Goal: Task Accomplishment & Management: Complete application form

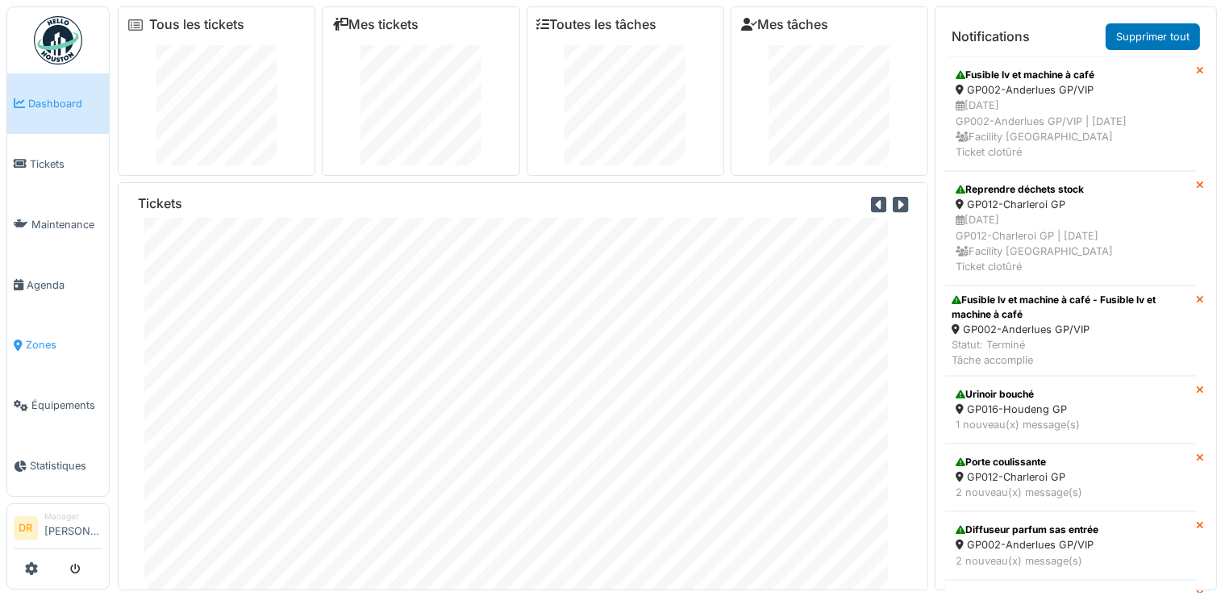
click at [56, 337] on span "Zones" at bounding box center [64, 344] width 77 height 15
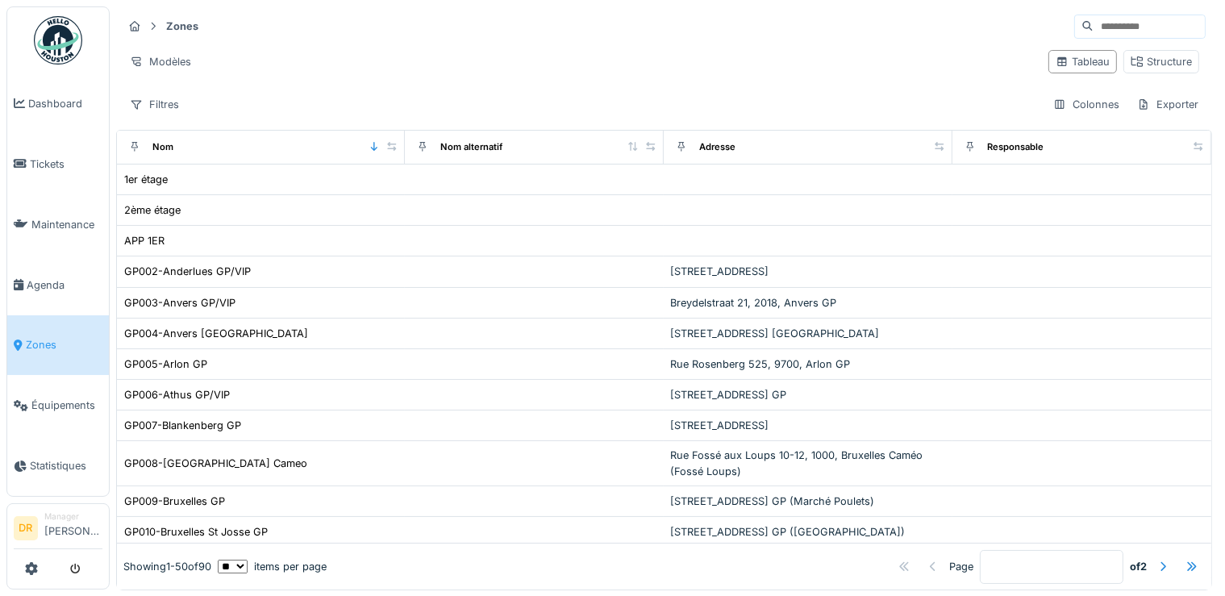
click at [1094, 23] on input at bounding box center [1149, 26] width 111 height 23
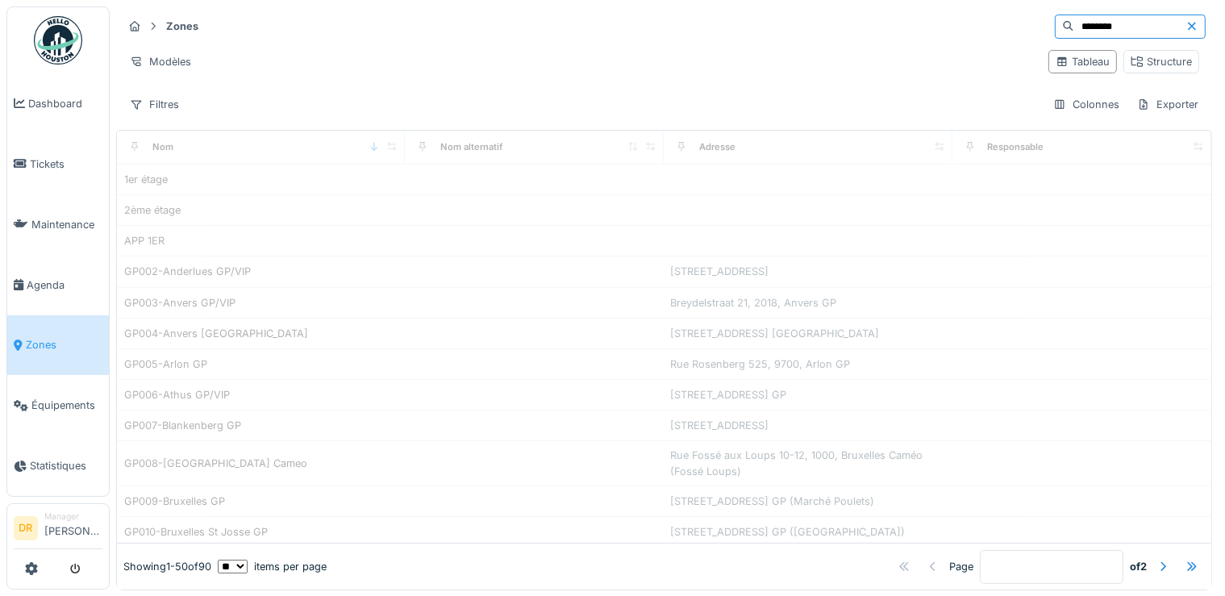
type input "********"
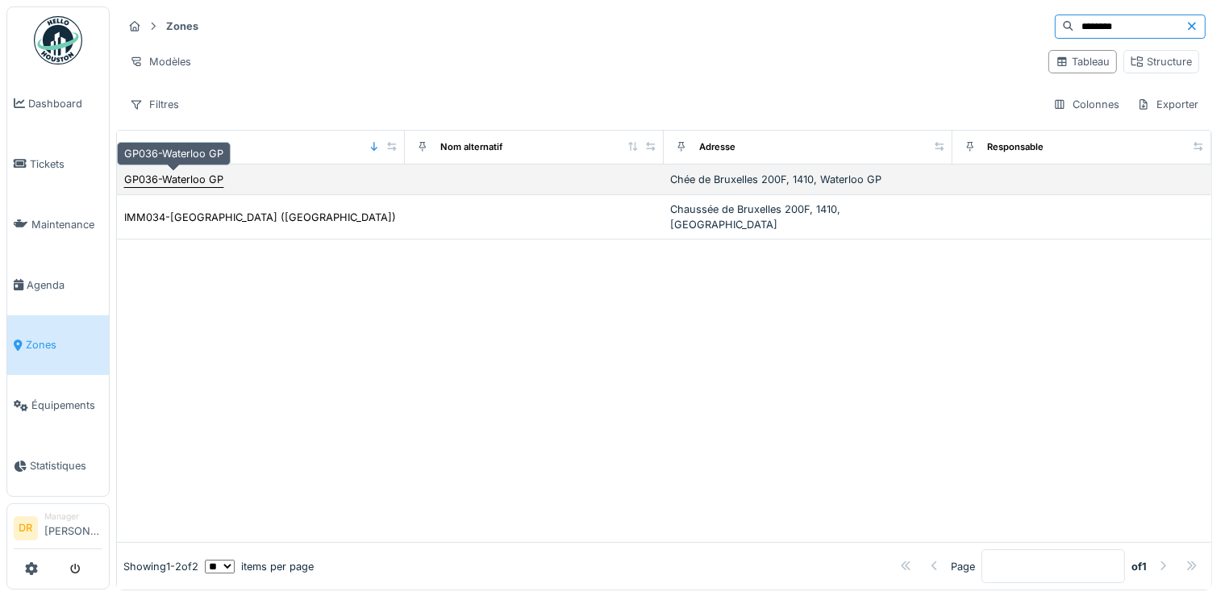
click at [186, 179] on div "GP036-Waterloo GP" at bounding box center [173, 179] width 99 height 15
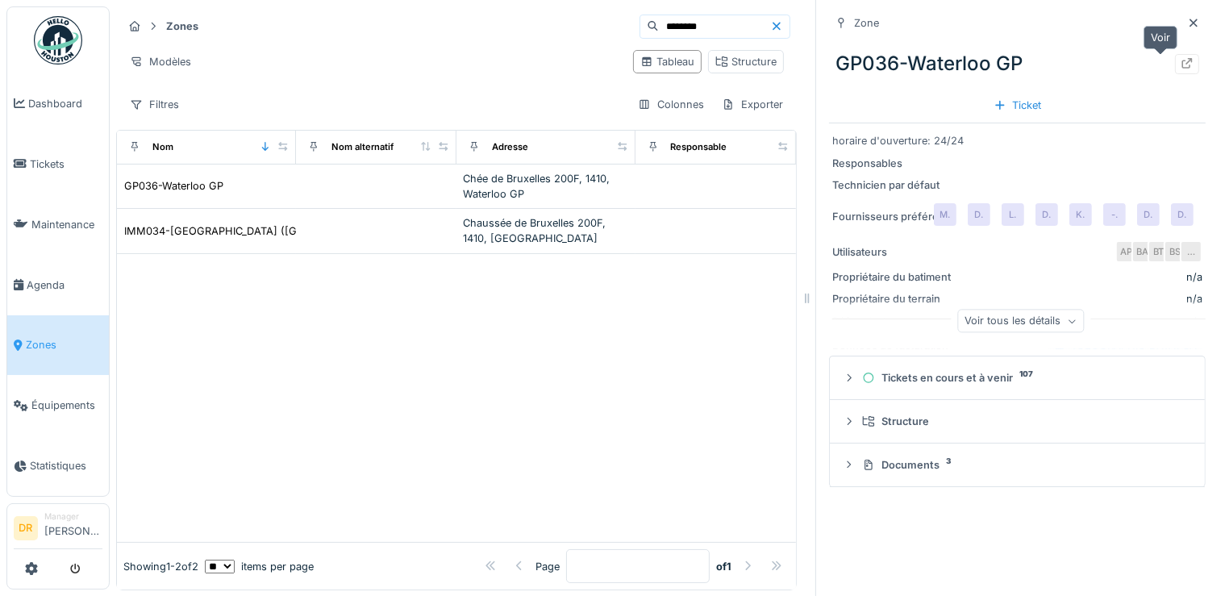
click at [1181, 66] on icon at bounding box center [1187, 63] width 13 height 10
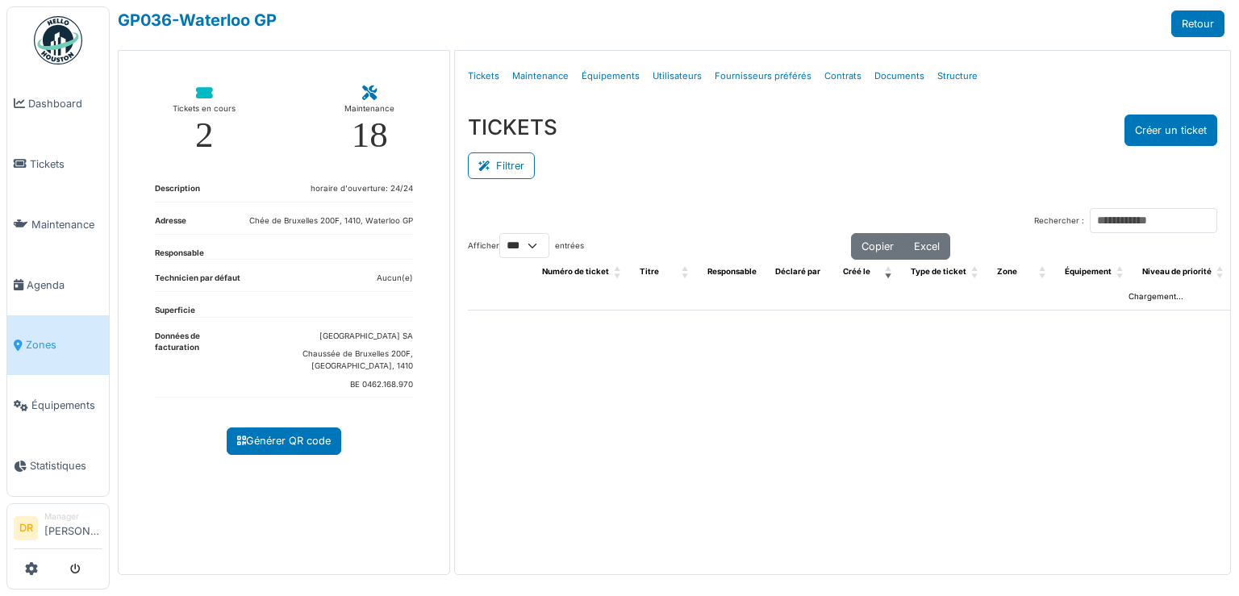
select select "***"
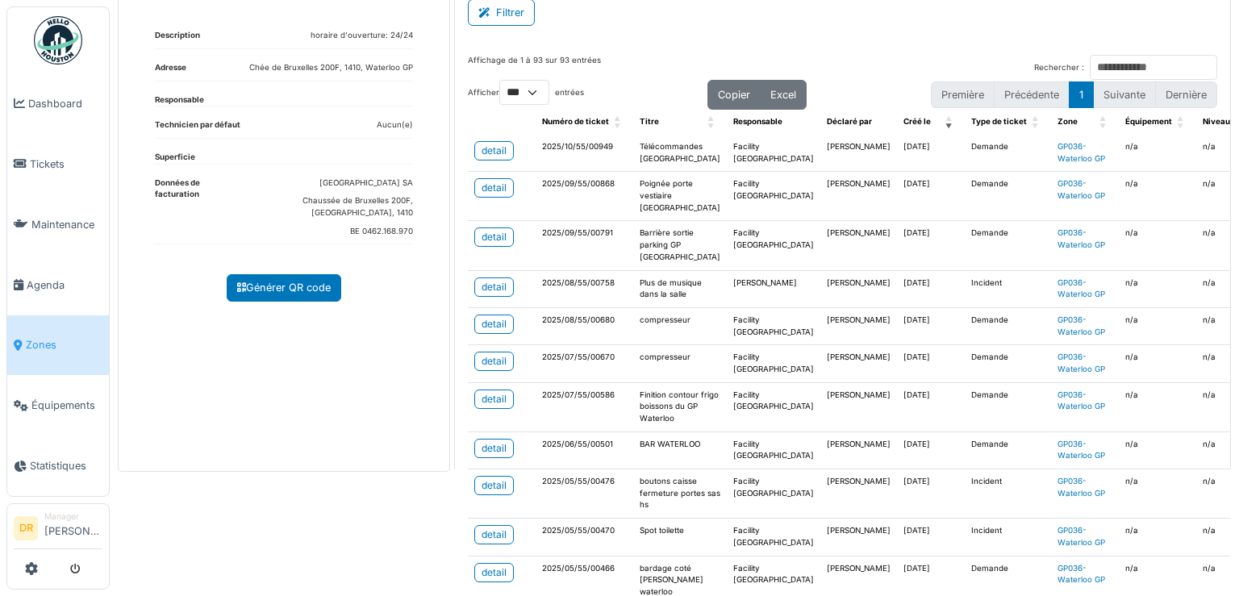
scroll to position [173, 0]
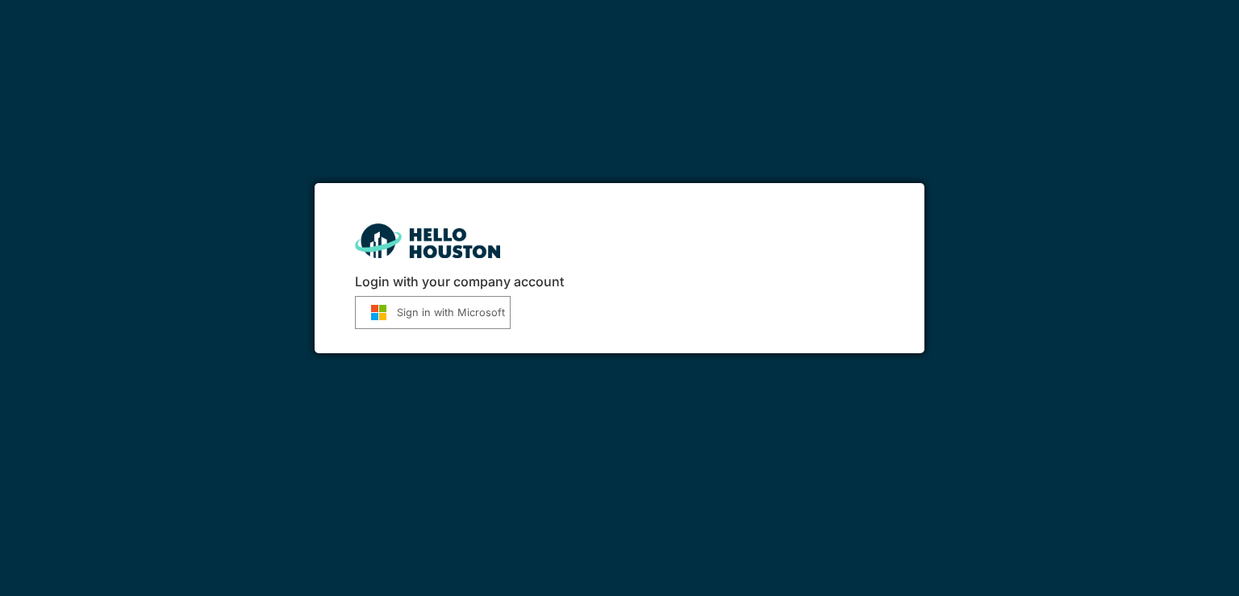
click at [422, 306] on button "Sign in with Microsoft" at bounding box center [433, 312] width 156 height 33
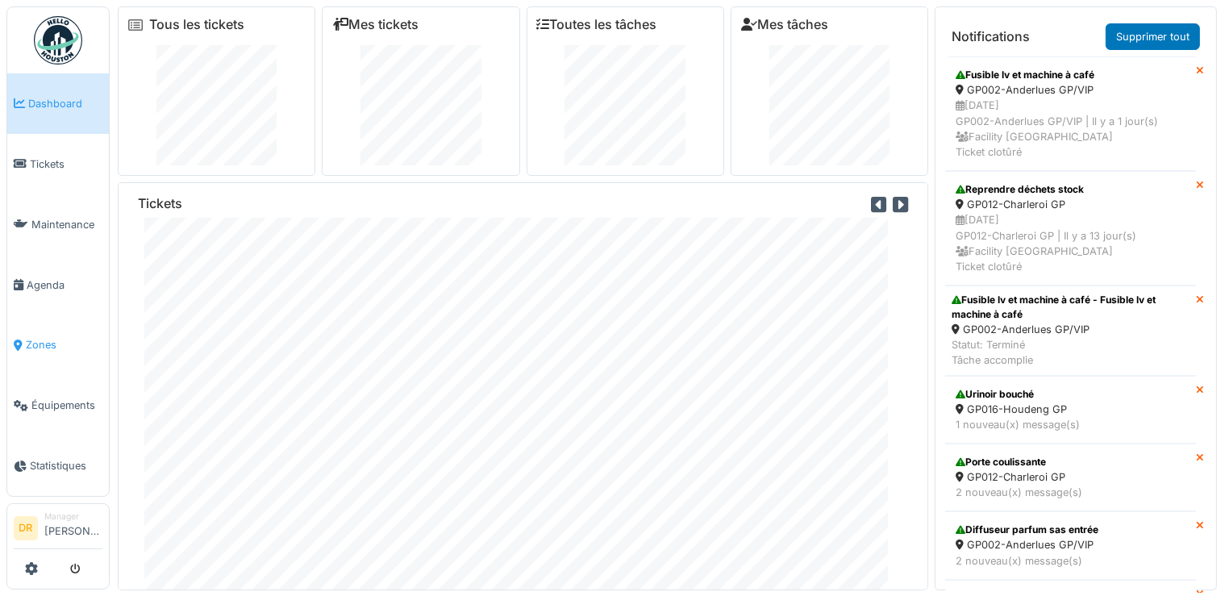
click at [33, 337] on span "Zones" at bounding box center [64, 344] width 77 height 15
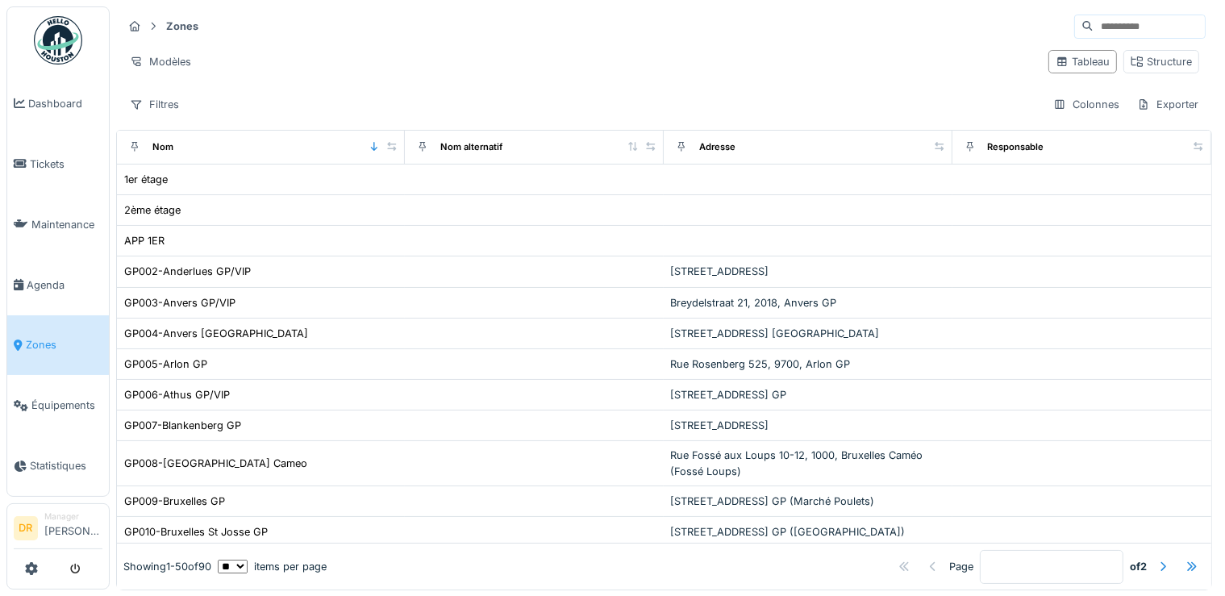
click at [1094, 25] on input at bounding box center [1149, 26] width 111 height 23
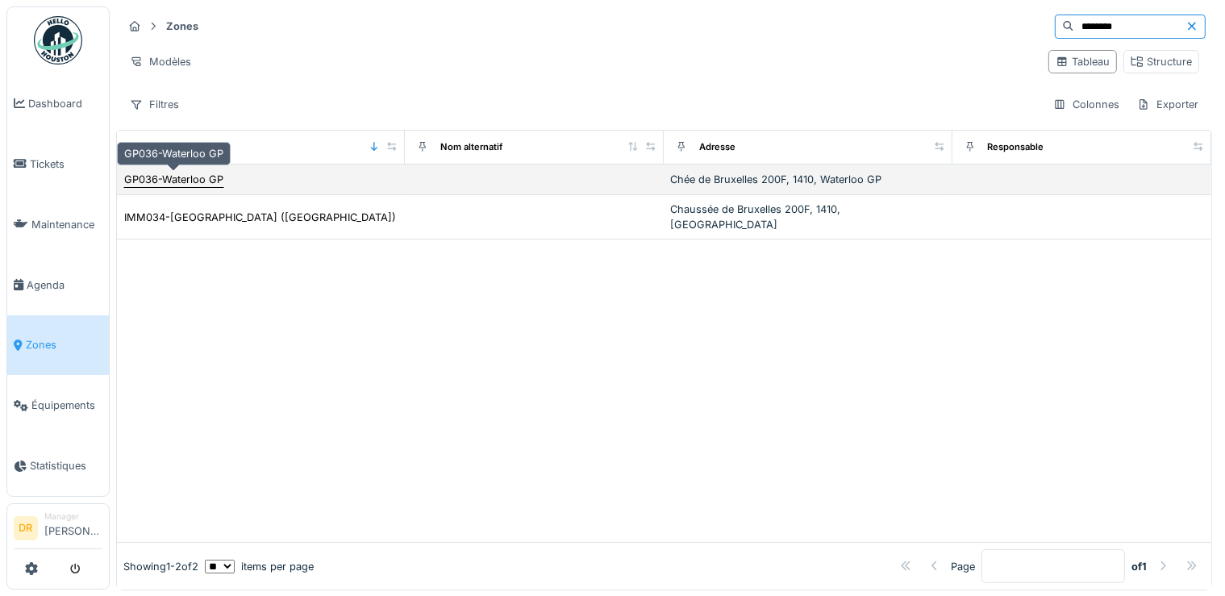
type input "********"
click at [171, 177] on div "GP036-Waterloo GP" at bounding box center [173, 179] width 99 height 15
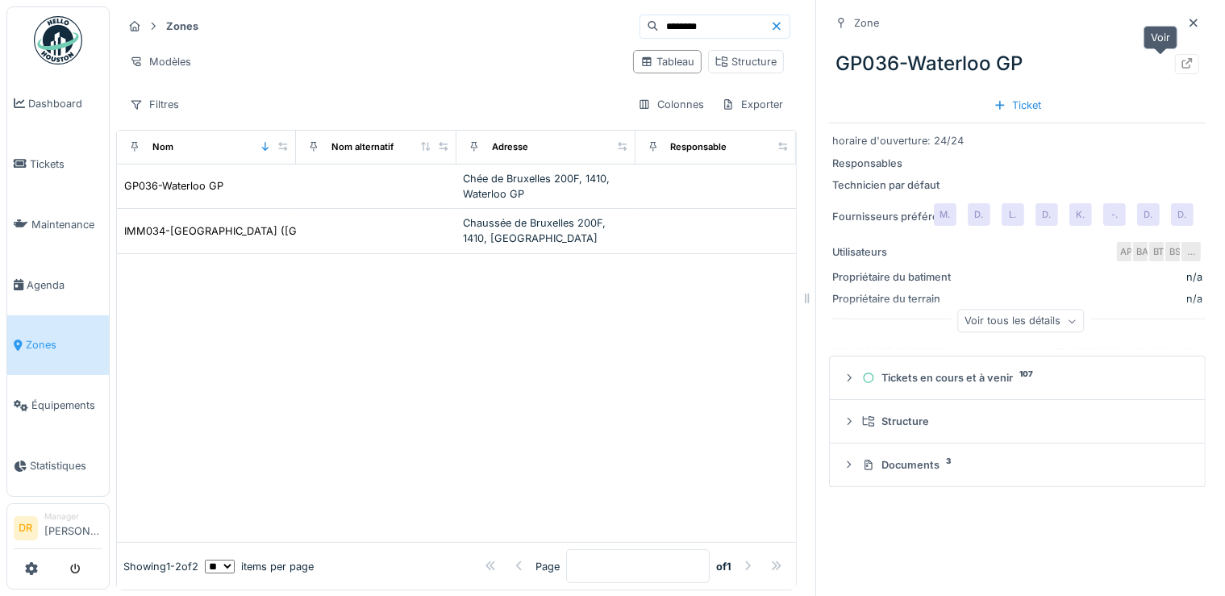
click at [1181, 62] on icon at bounding box center [1187, 63] width 13 height 10
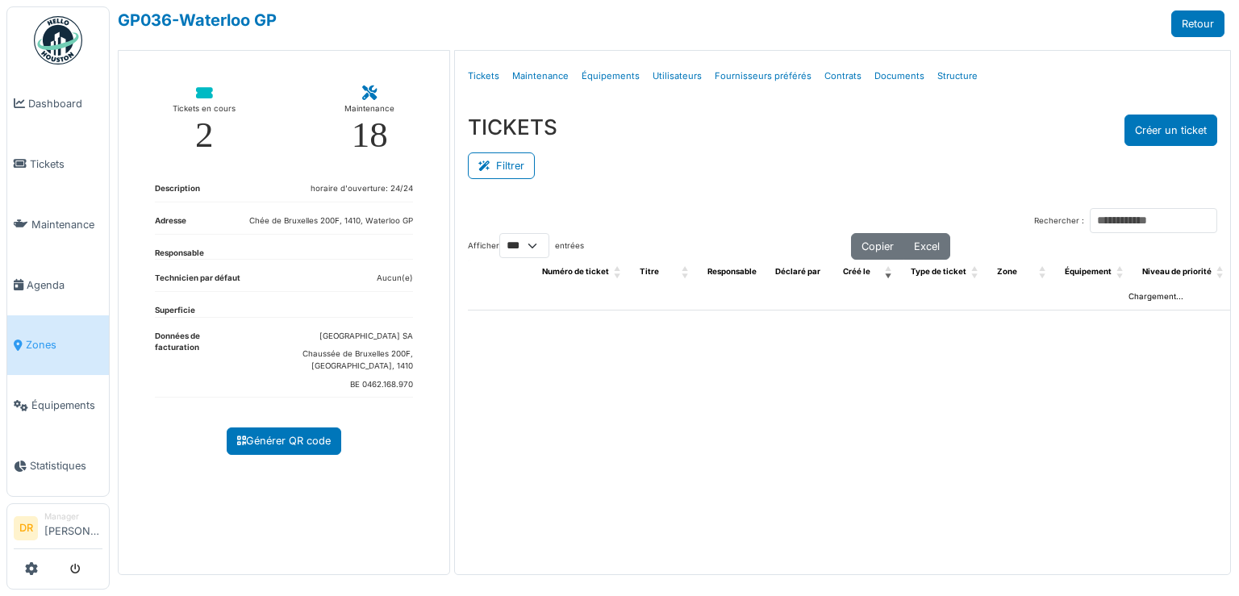
select select "***"
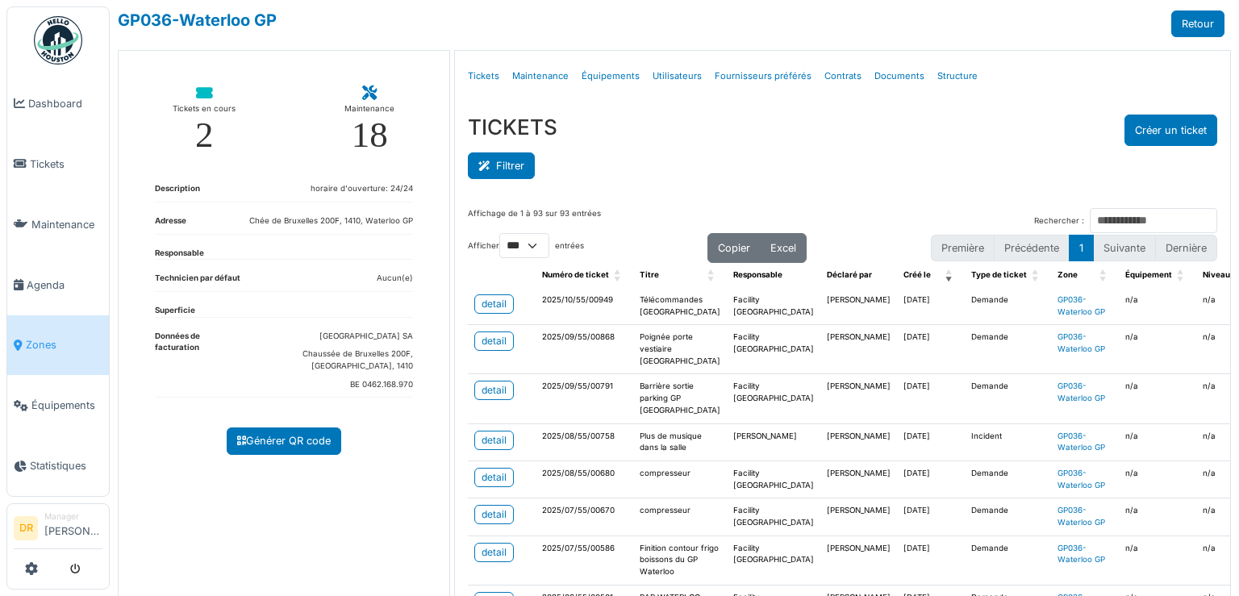
click at [492, 161] on button "Filtrer" at bounding box center [501, 165] width 67 height 27
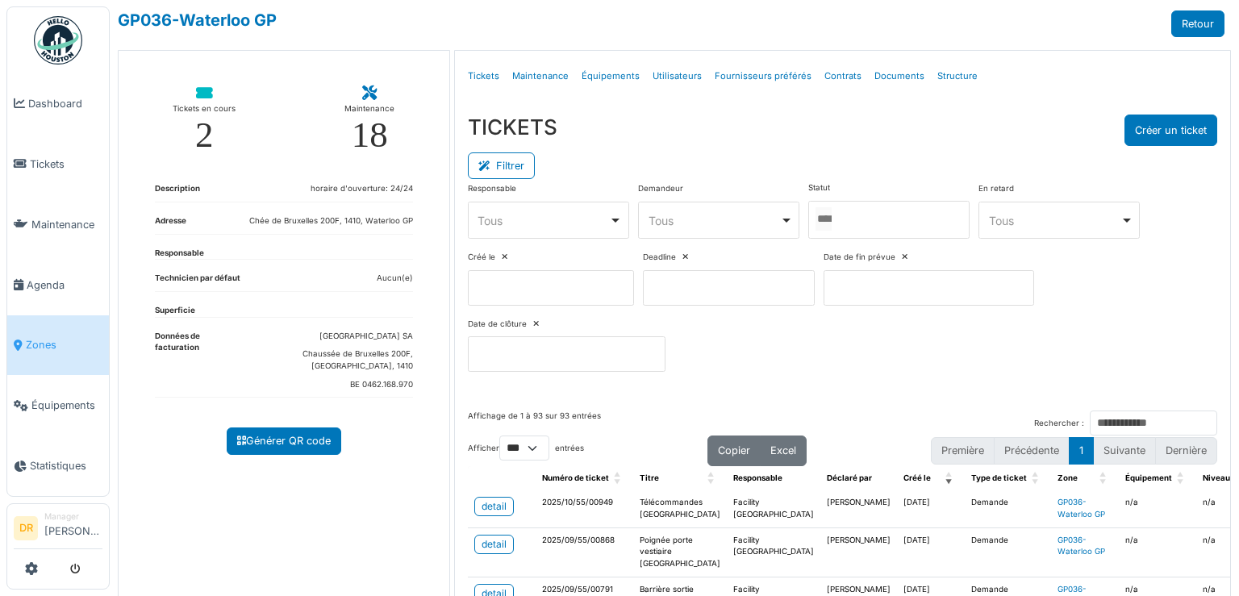
click at [858, 222] on div at bounding box center [888, 220] width 161 height 38
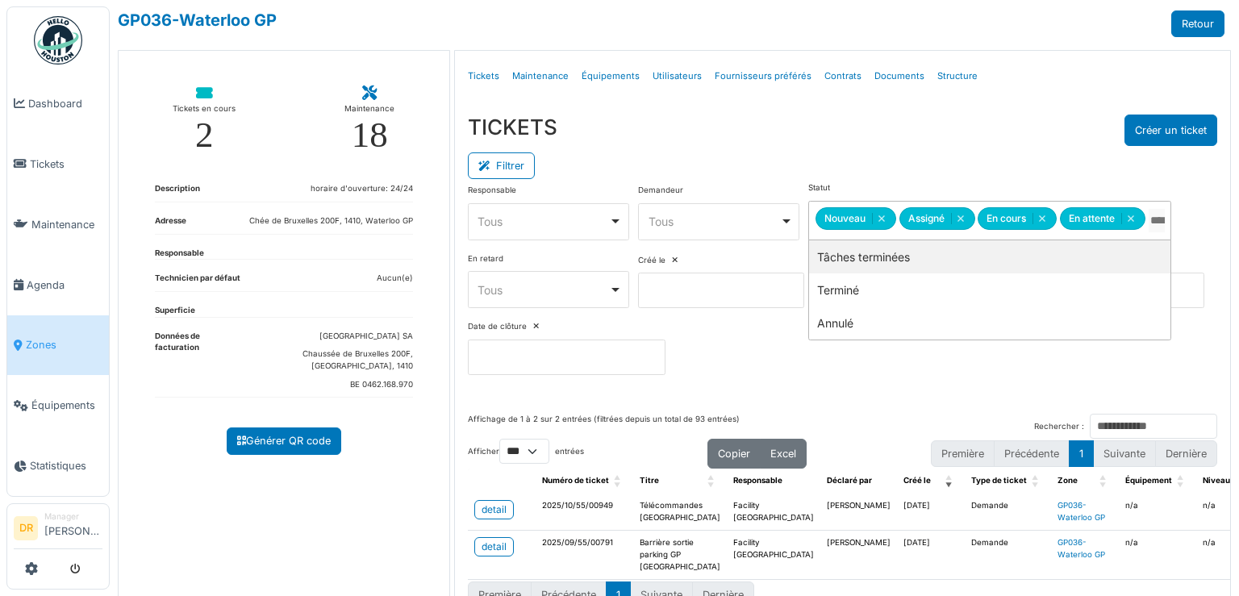
click at [995, 161] on div "Filtrer" at bounding box center [842, 164] width 749 height 36
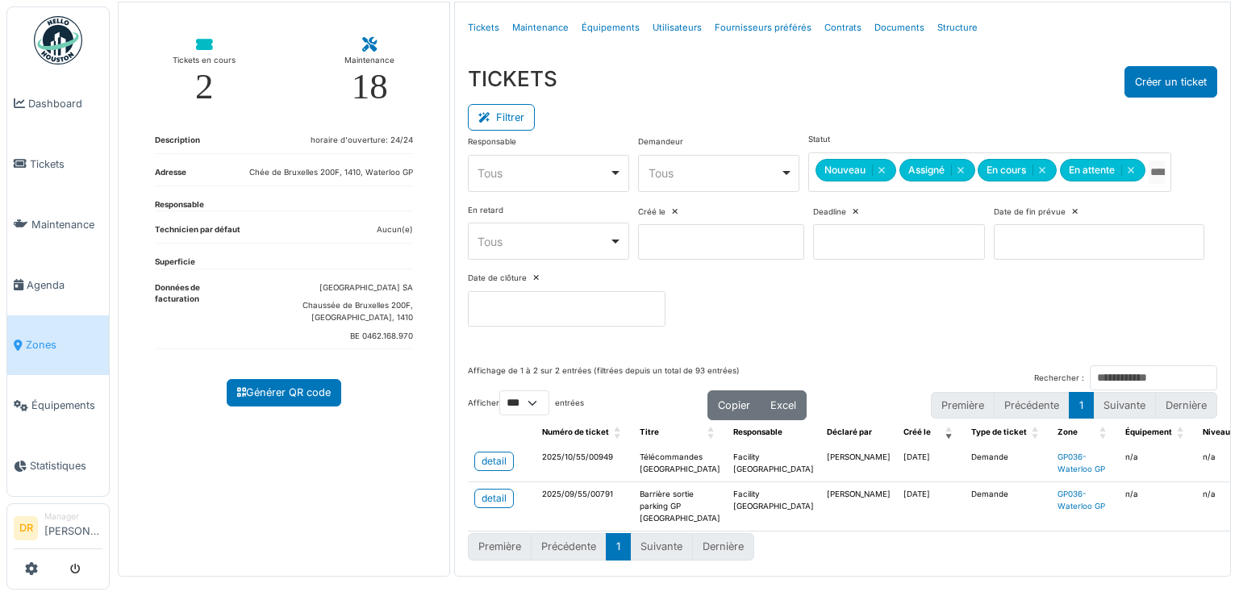
scroll to position [50, 0]
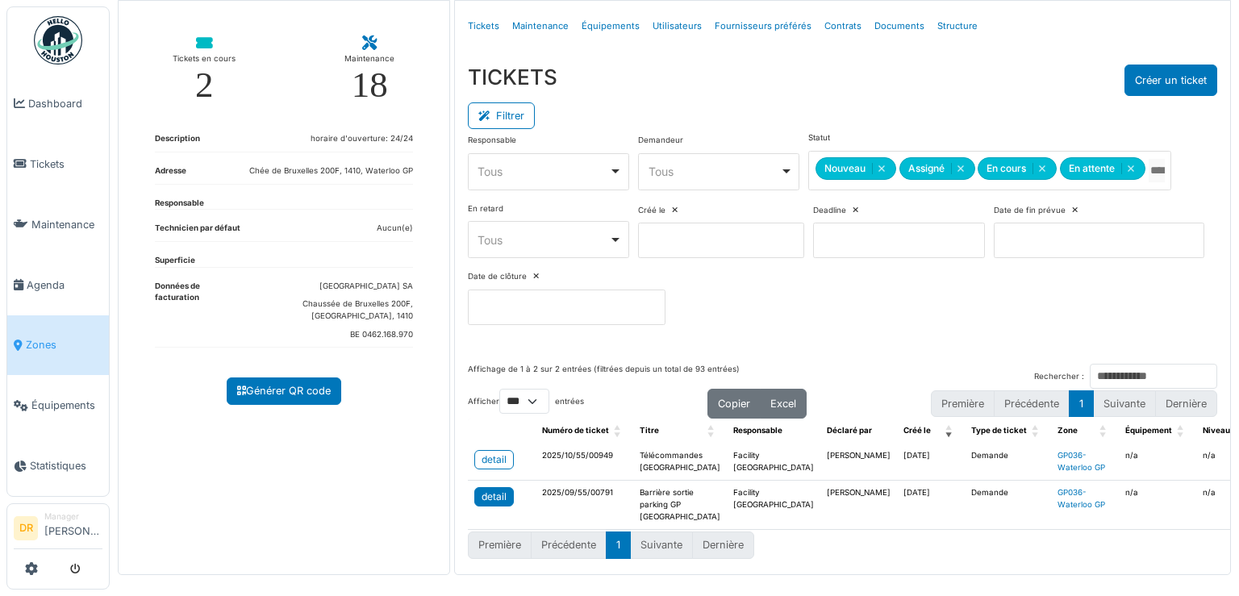
click at [489, 503] on div "detail" at bounding box center [494, 497] width 25 height 15
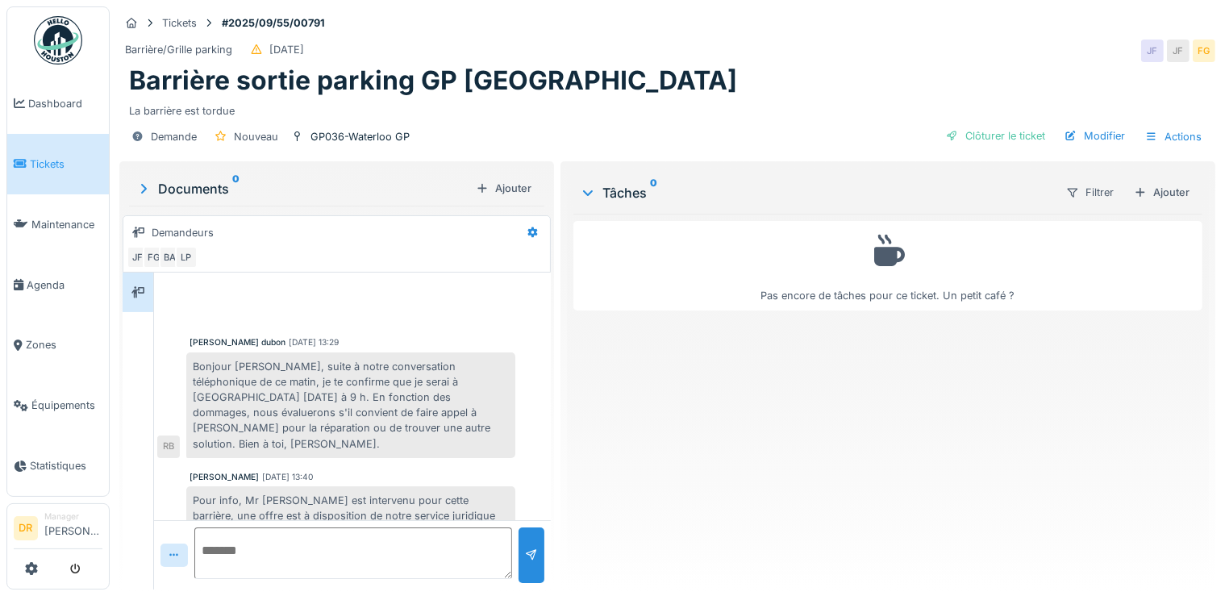
scroll to position [28, 0]
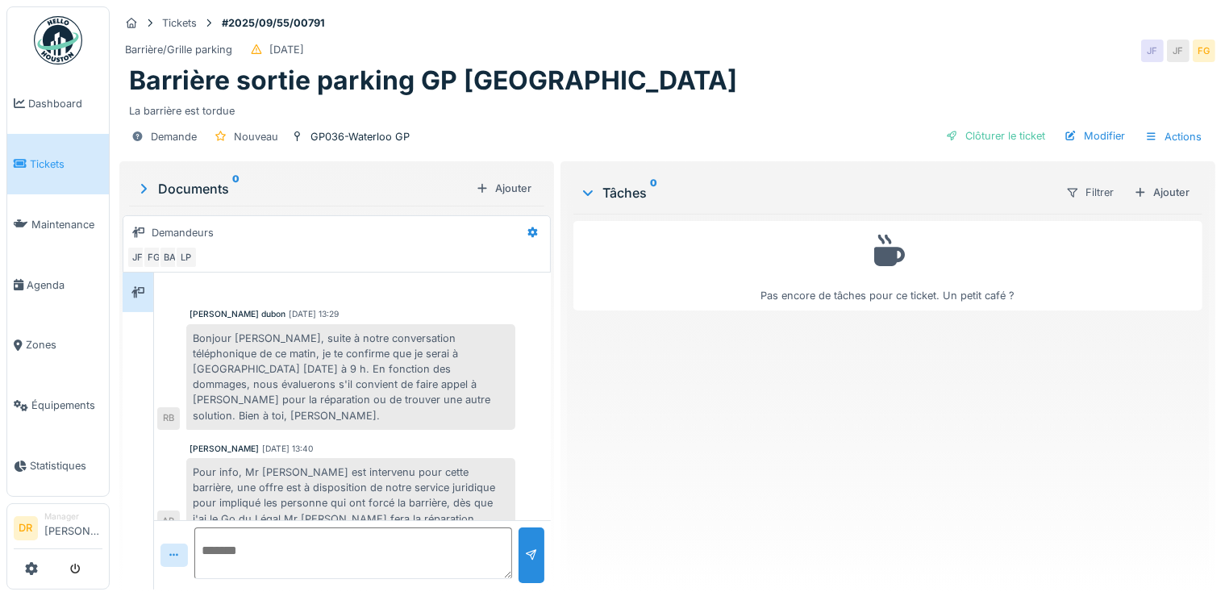
click at [655, 411] on div "Pas encore de tâches pour ce ticket. Un petit café ?" at bounding box center [887, 395] width 629 height 363
click at [50, 337] on span "Zones" at bounding box center [64, 344] width 77 height 15
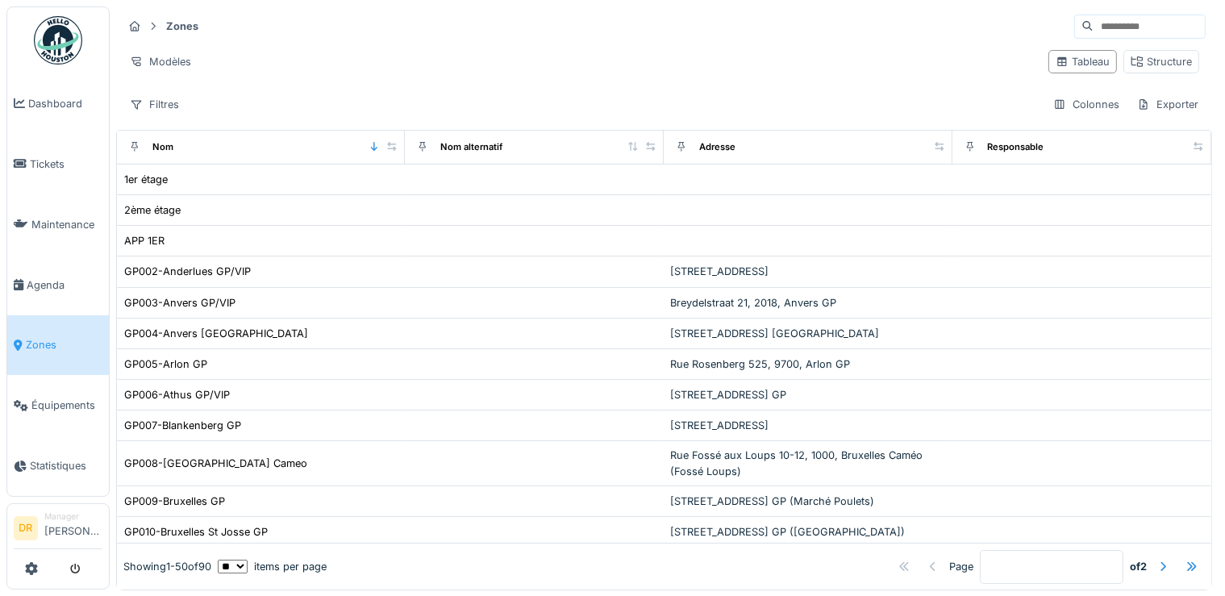
click at [1094, 24] on input at bounding box center [1149, 26] width 111 height 23
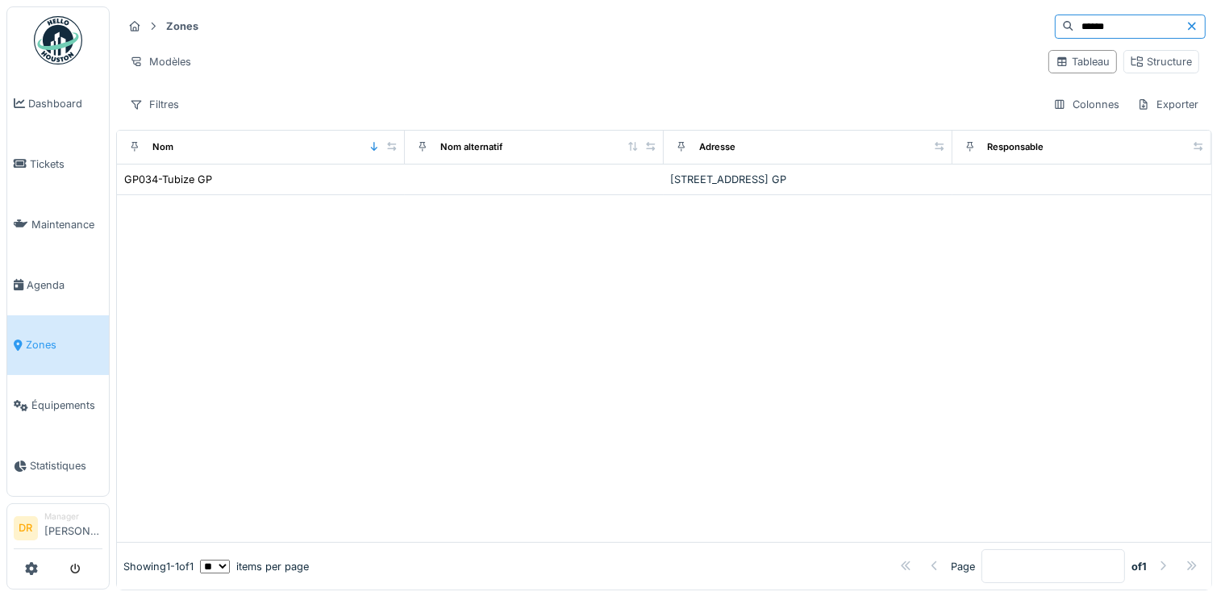
type input "******"
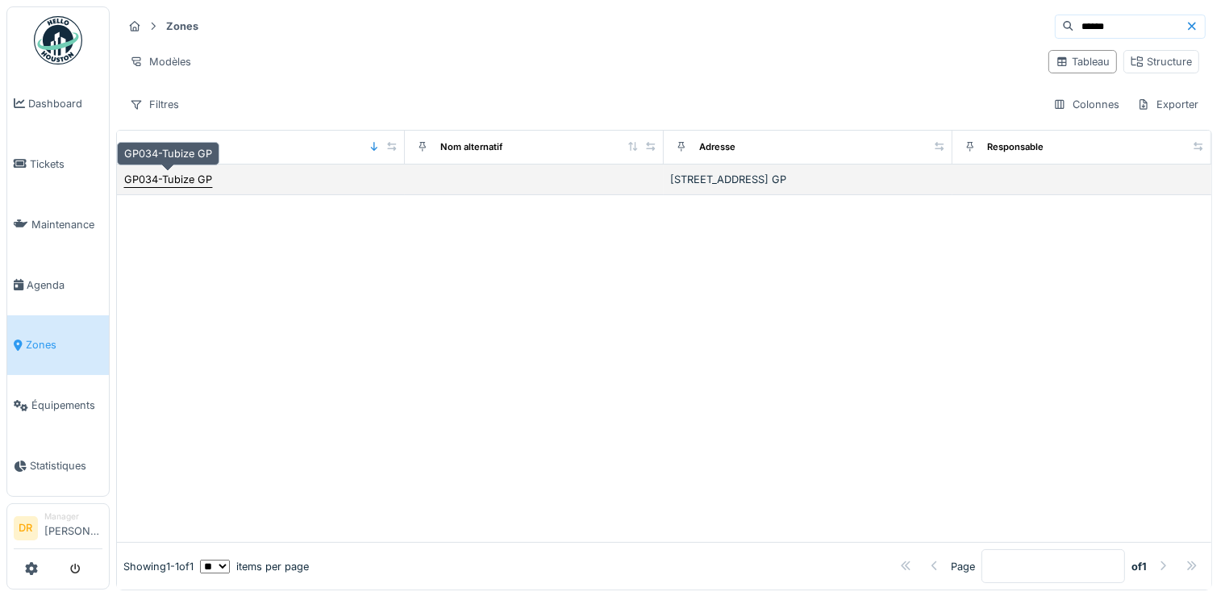
click at [192, 181] on div "GP034-Tubize GP" at bounding box center [168, 179] width 88 height 15
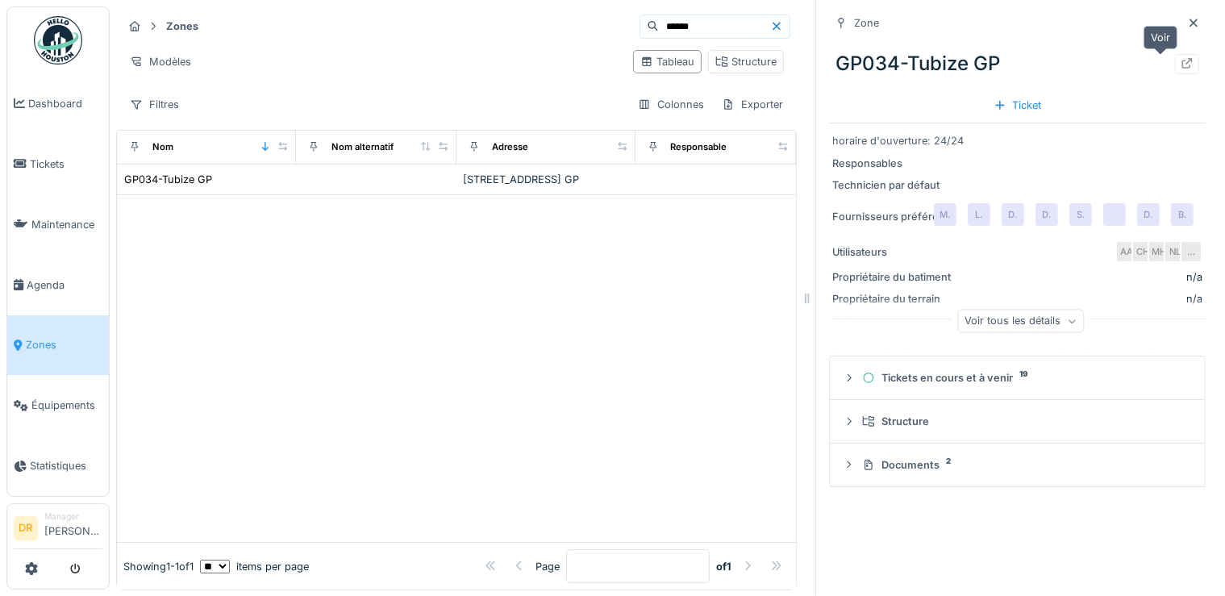
click at [1181, 64] on icon at bounding box center [1187, 63] width 13 height 10
click at [31, 339] on span "Zones" at bounding box center [64, 344] width 77 height 15
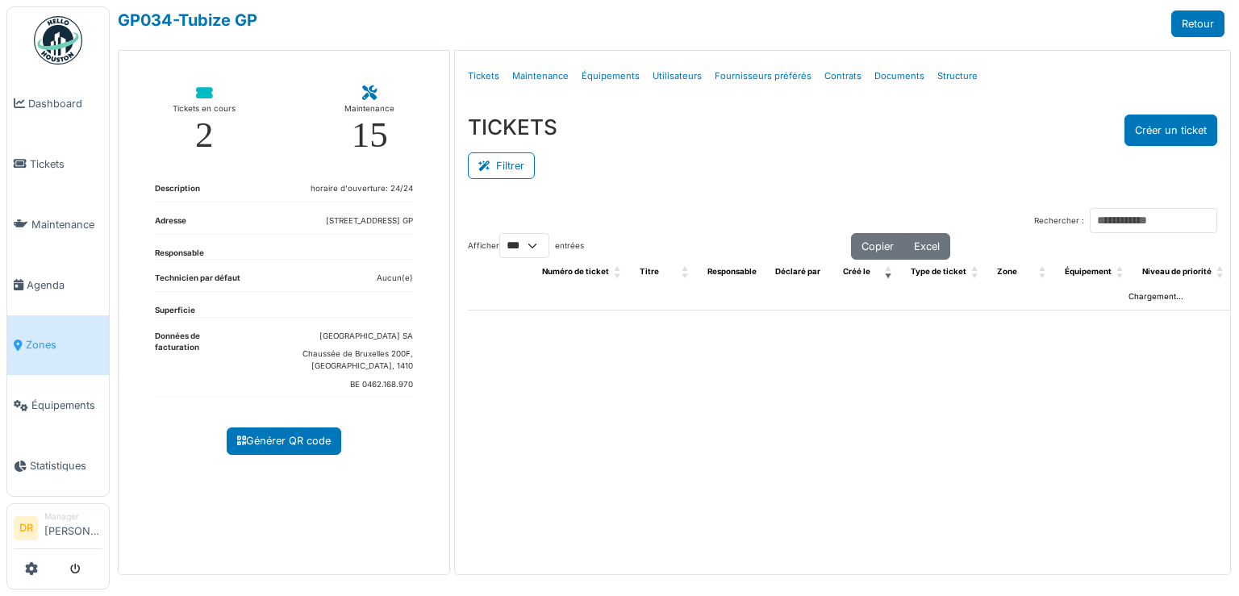
select select "***"
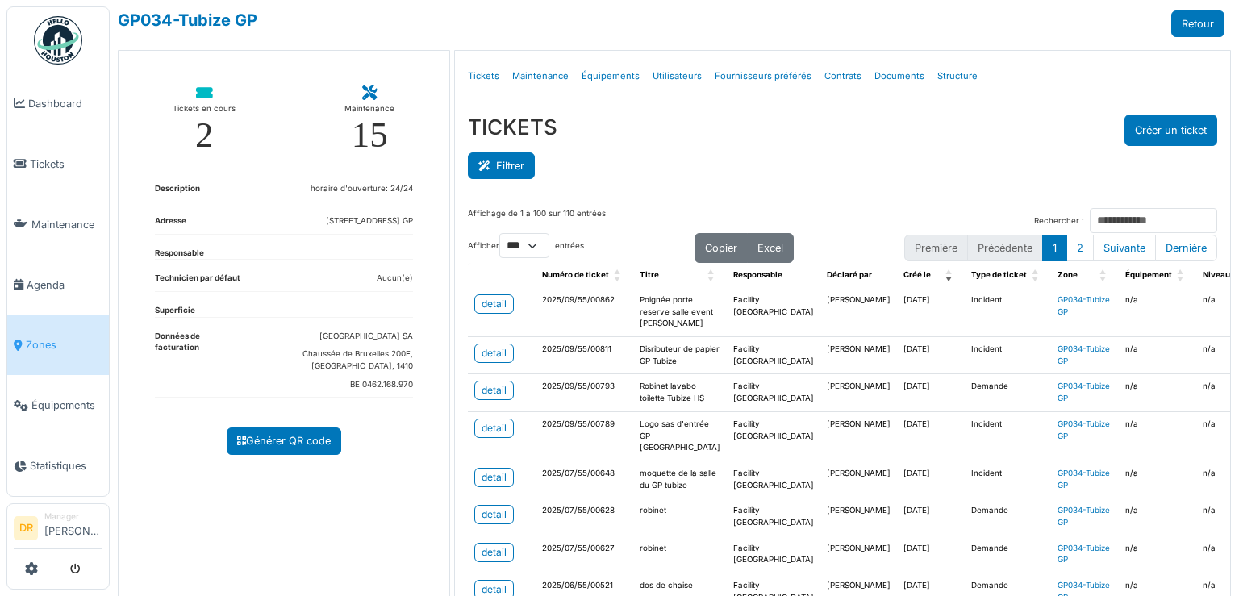
click at [502, 162] on button "Filtrer" at bounding box center [501, 165] width 67 height 27
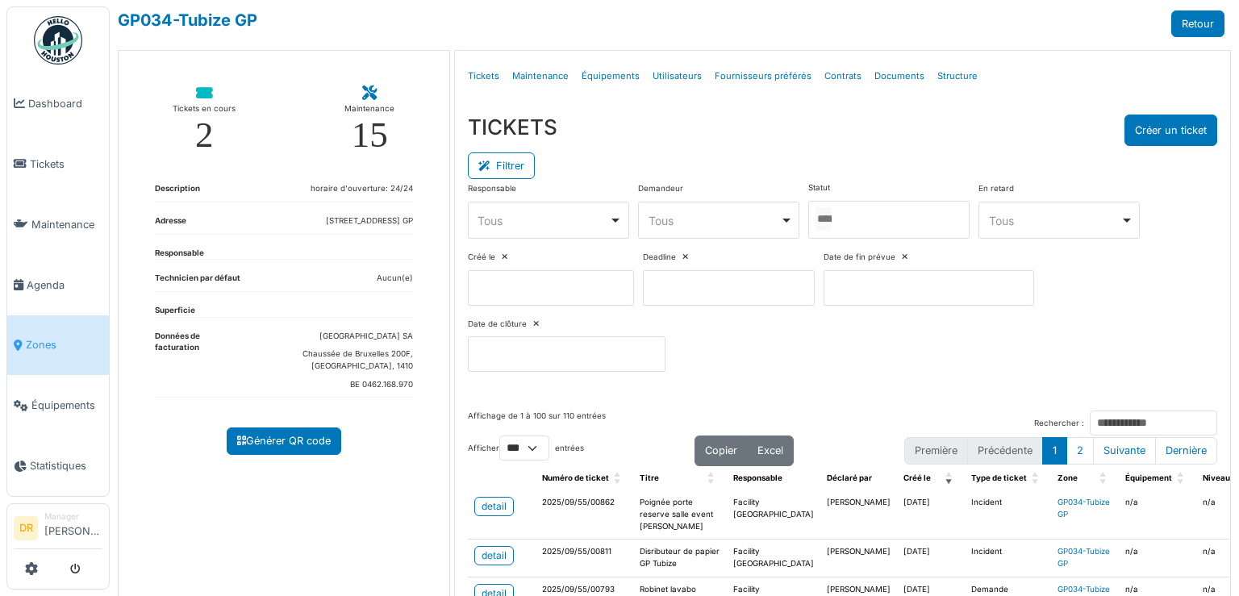
click at [874, 223] on div at bounding box center [888, 220] width 161 height 38
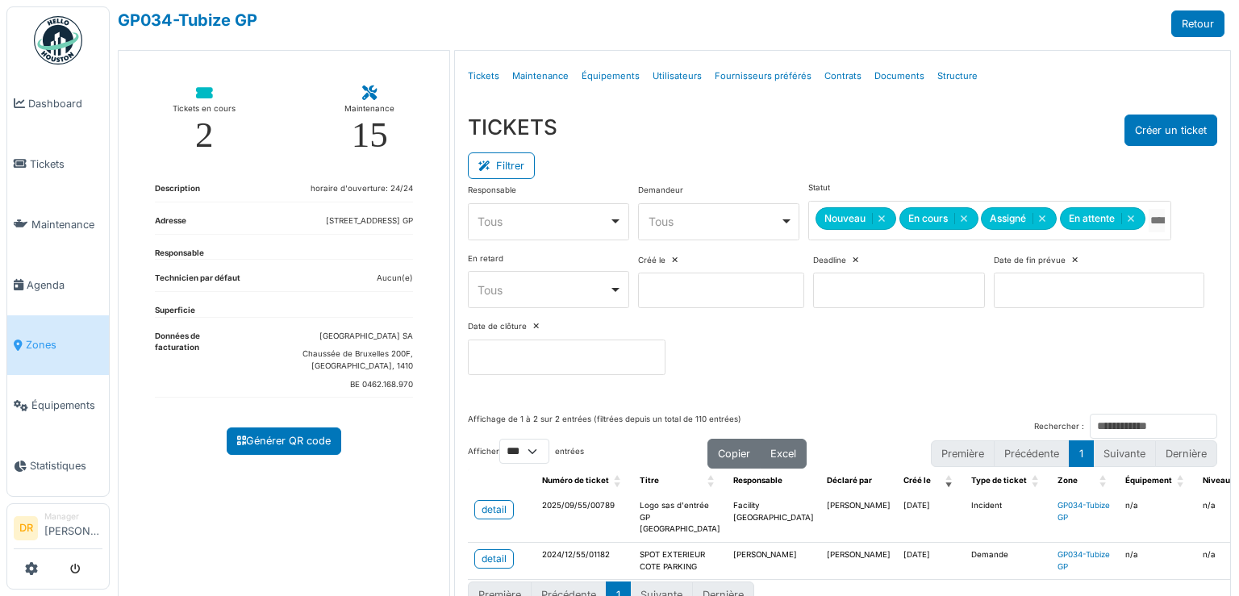
click at [782, 145] on div "TICKETS Créer un ticket" at bounding box center [842, 130] width 749 height 31
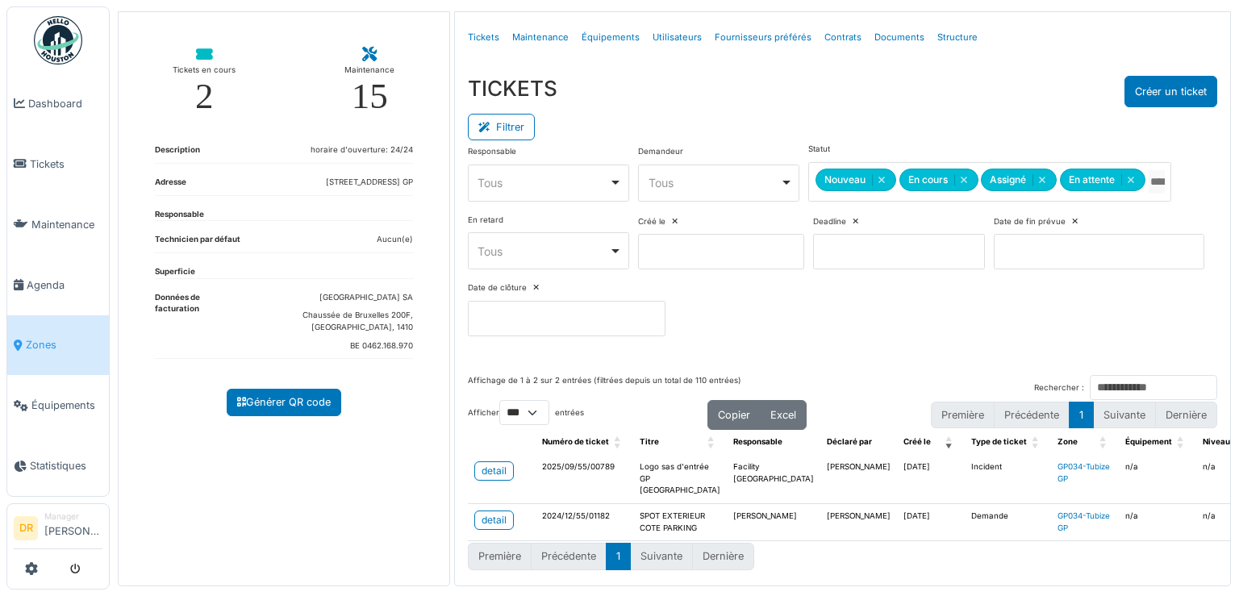
scroll to position [60, 0]
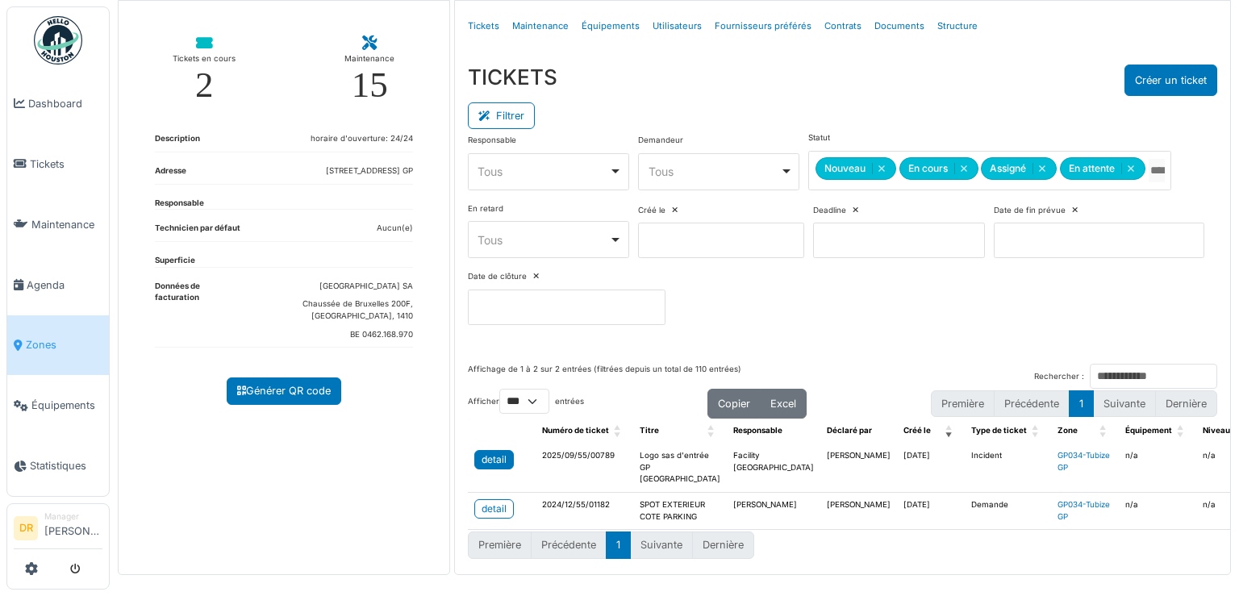
click at [483, 452] on div "detail" at bounding box center [494, 459] width 25 height 15
click at [494, 502] on div "detail" at bounding box center [494, 509] width 25 height 15
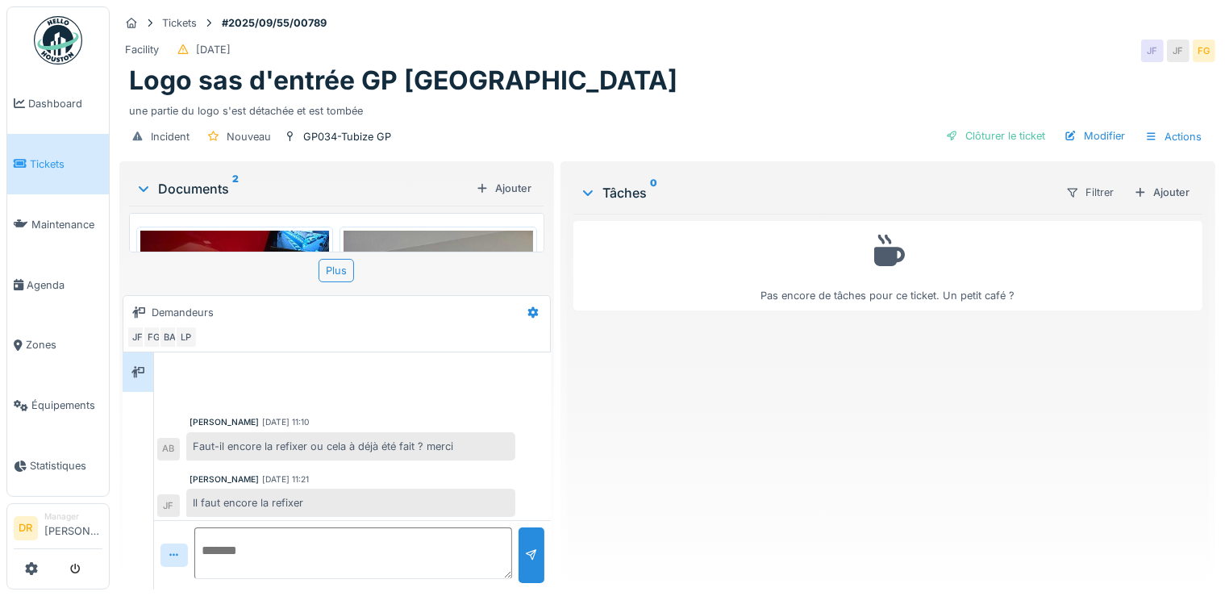
scroll to position [1, 0]
click at [336, 269] on div "Plus" at bounding box center [336, 270] width 35 height 23
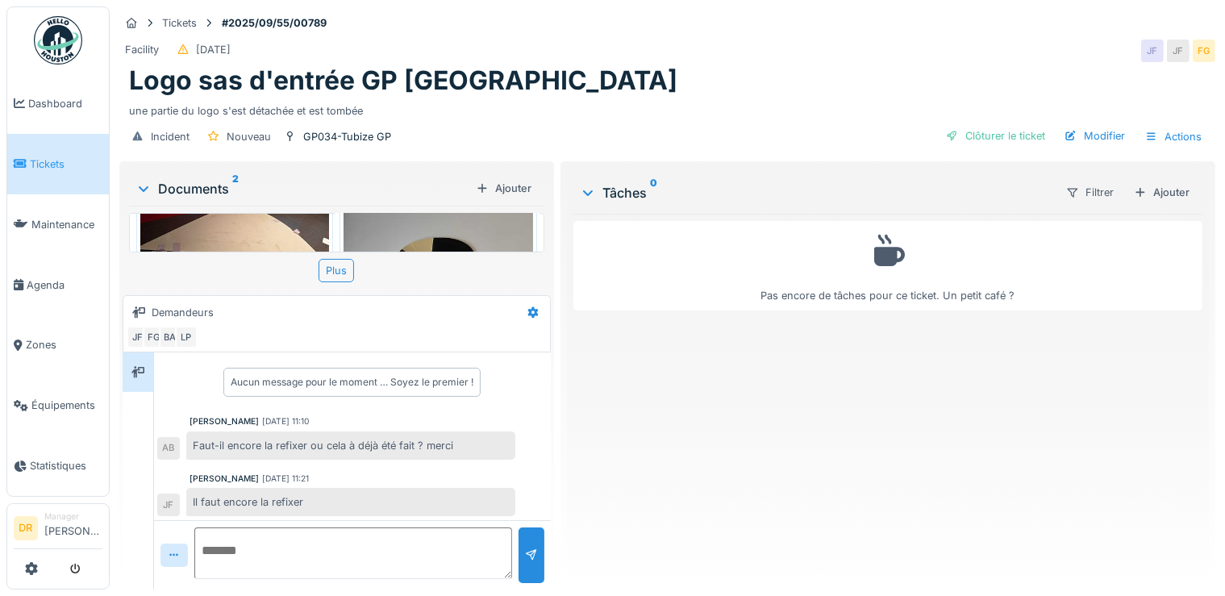
scroll to position [15, 0]
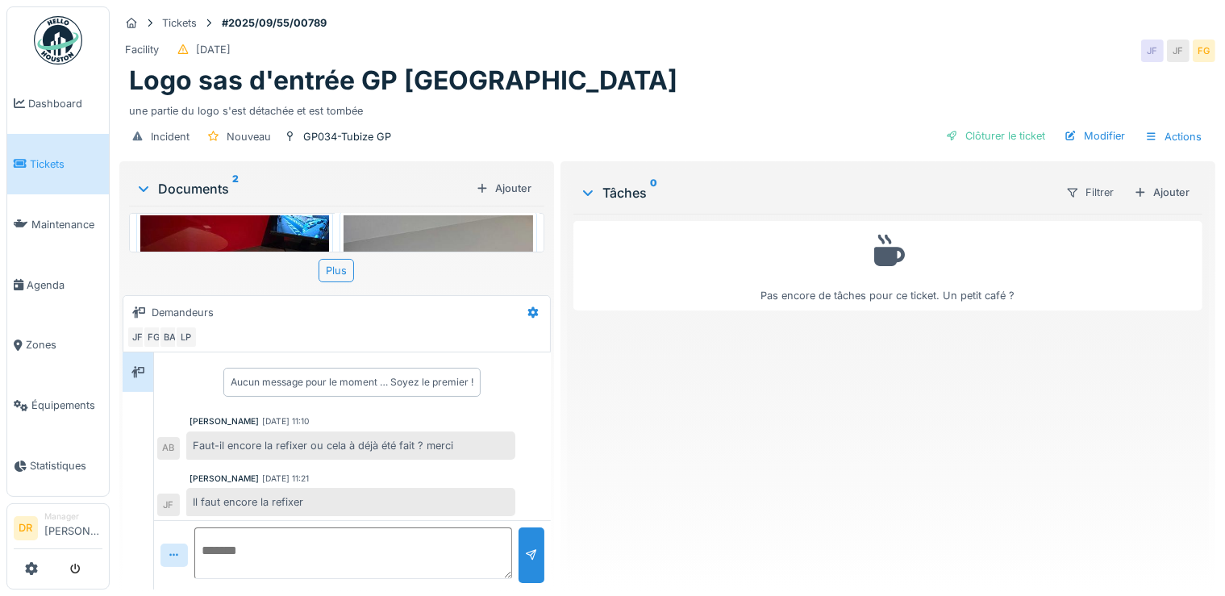
click at [143, 190] on icon at bounding box center [144, 189] width 10 height 6
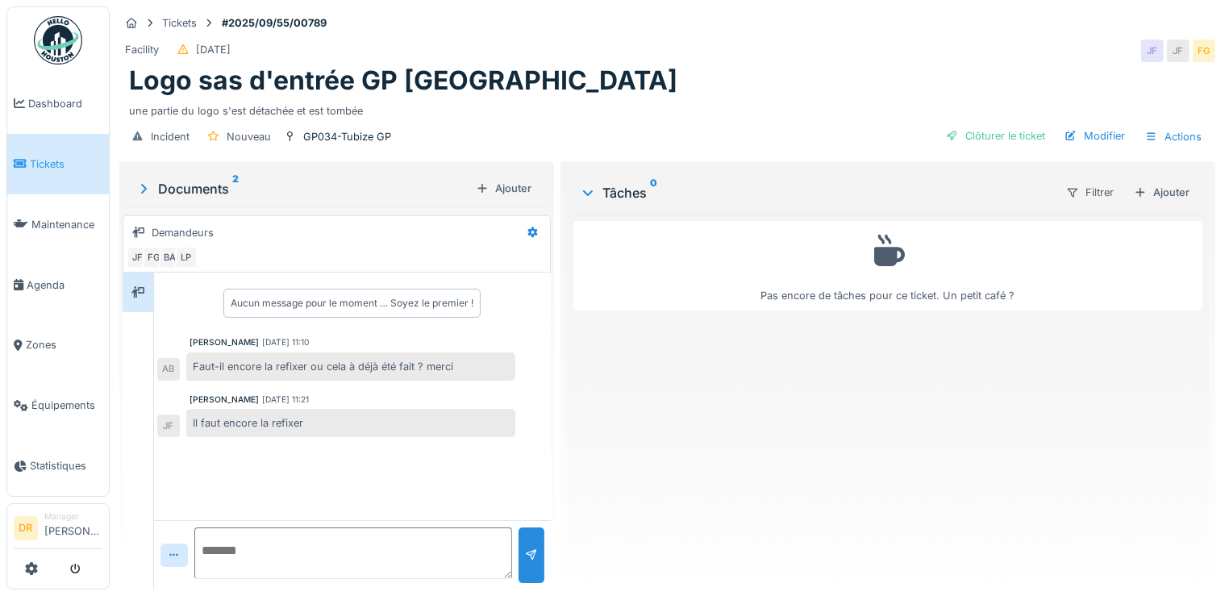
scroll to position [0, 0]
click at [143, 190] on icon at bounding box center [144, 188] width 16 height 13
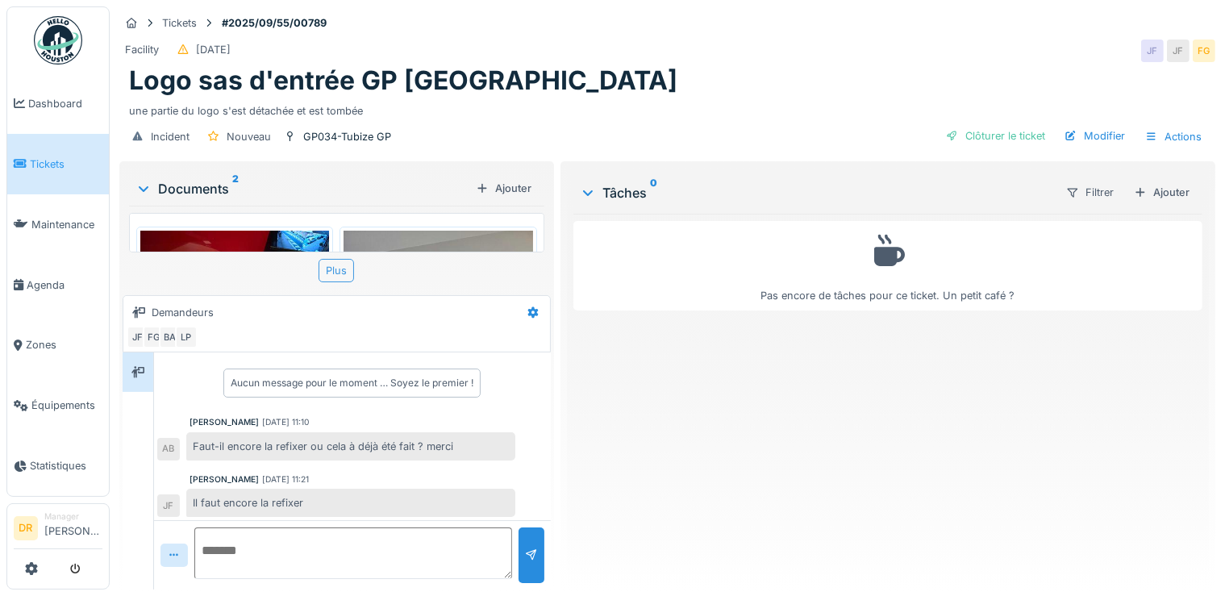
click at [338, 265] on div "Plus" at bounding box center [336, 270] width 35 height 23
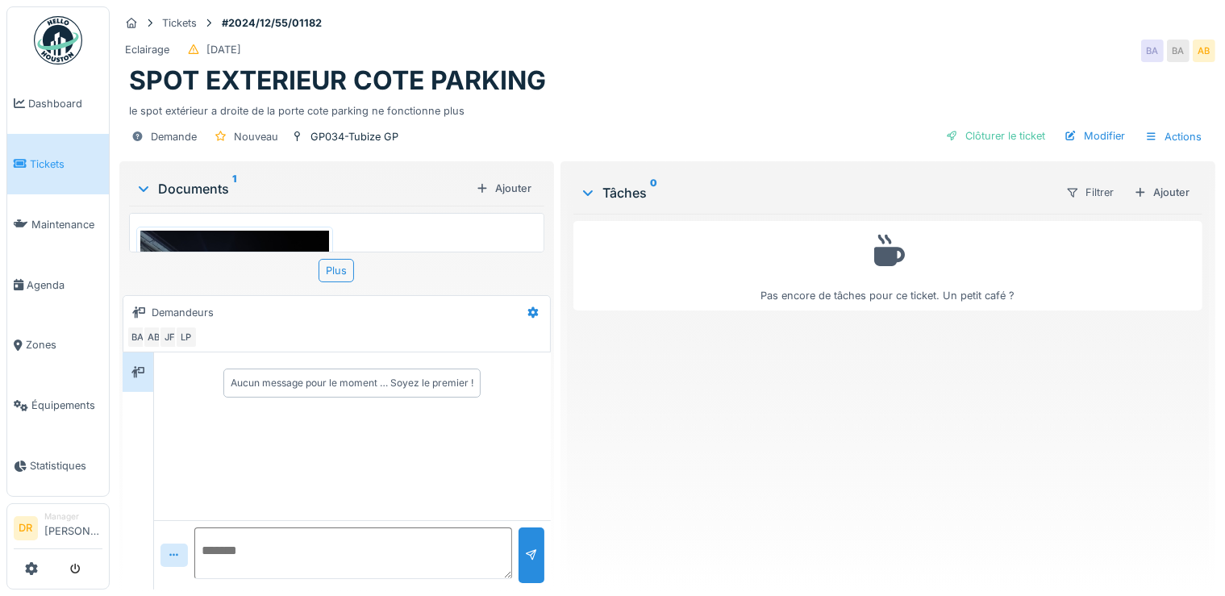
drag, startPoint x: 532, startPoint y: 220, endPoint x: 531, endPoint y: 242, distance: 21.8
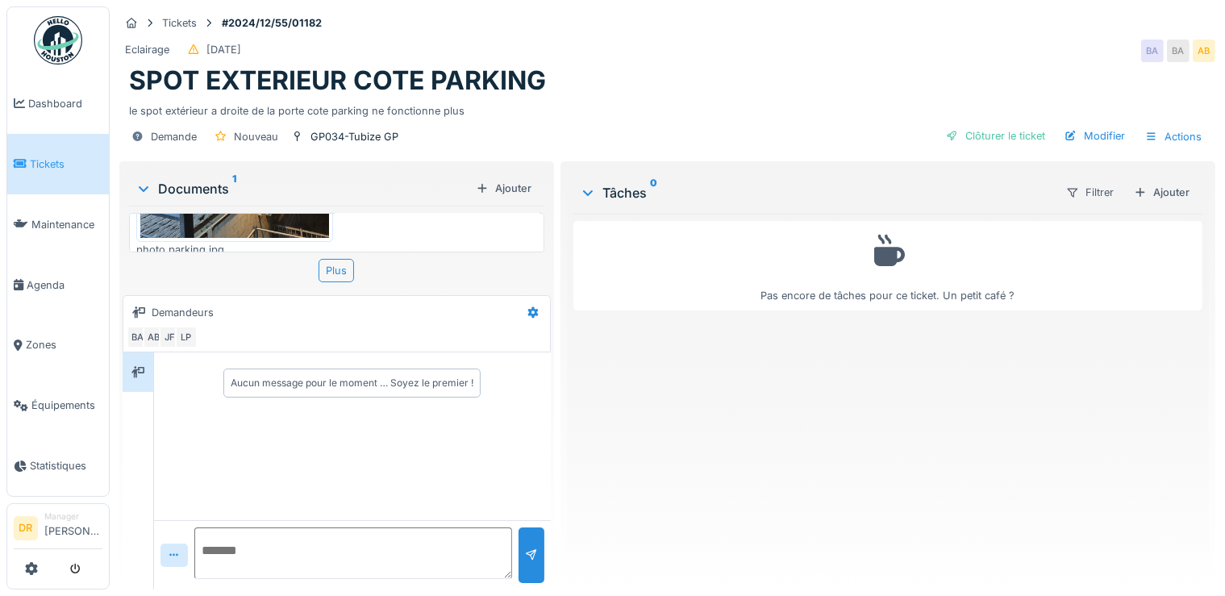
click at [198, 220] on img at bounding box center [234, 112] width 189 height 252
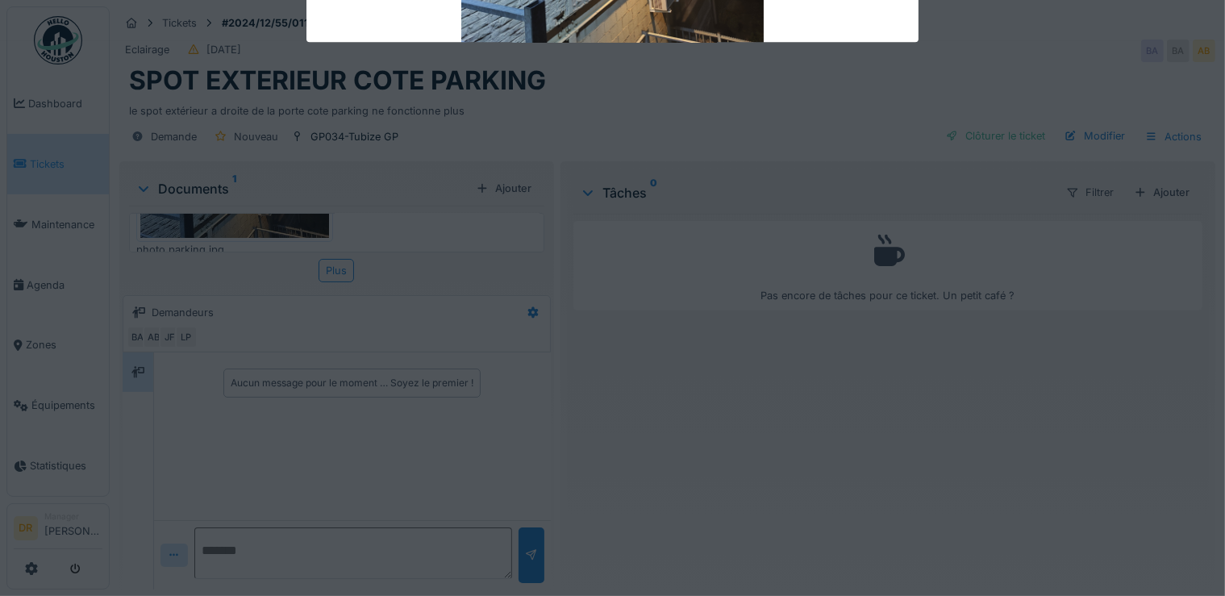
click at [198, 221] on div "**********" at bounding box center [667, 298] width 1115 height 596
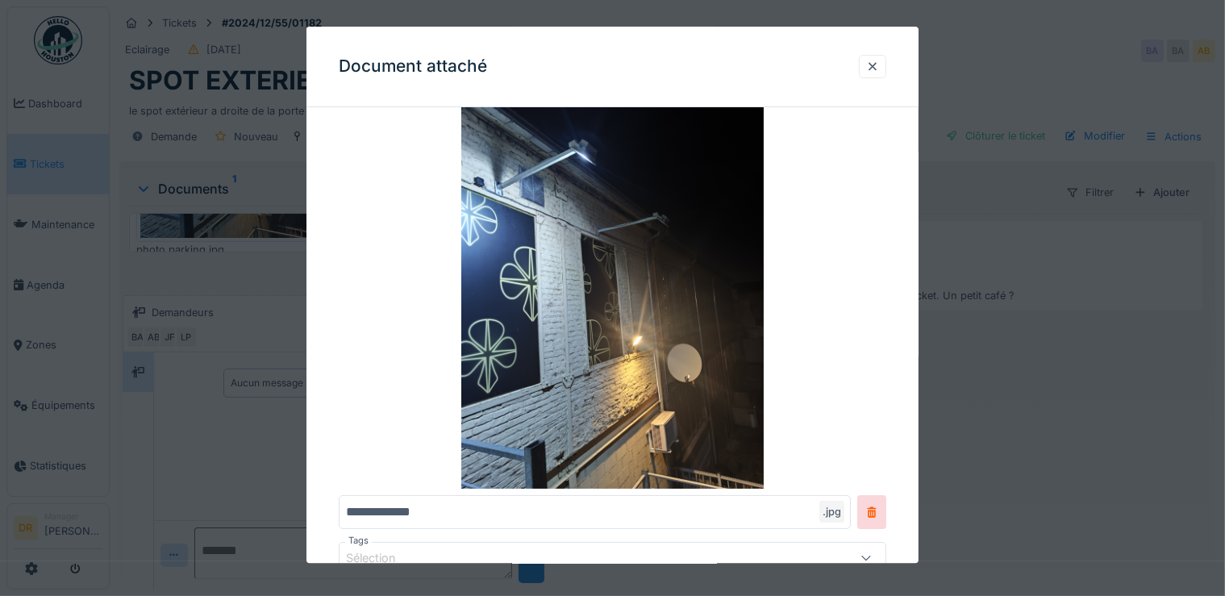
scroll to position [66, 0]
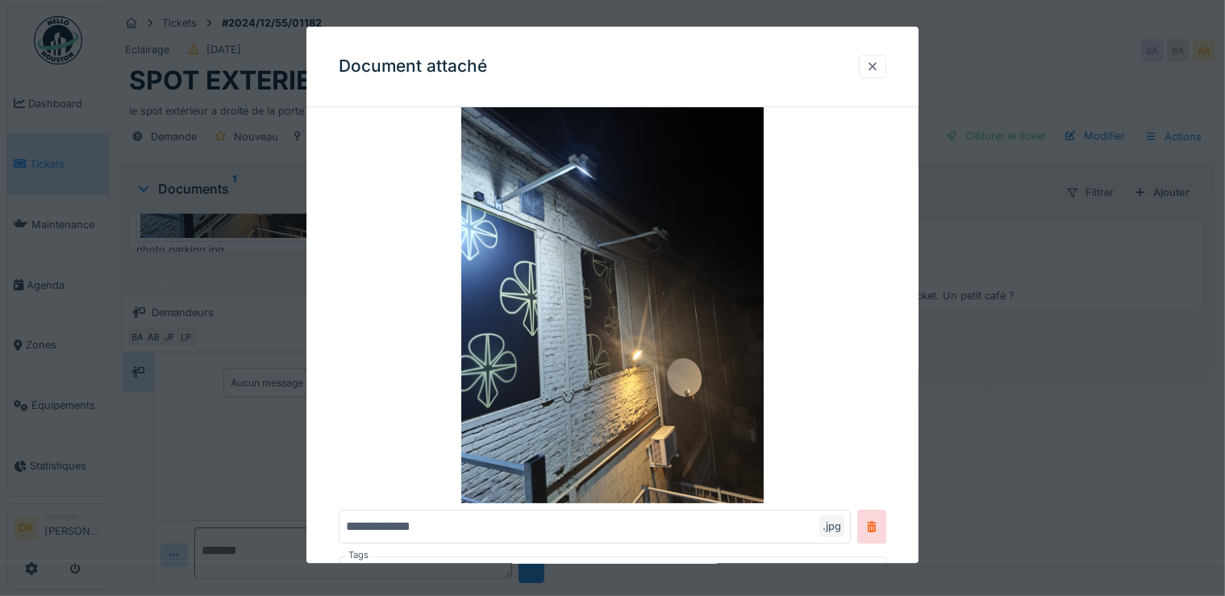
click at [878, 73] on div at bounding box center [872, 66] width 13 height 15
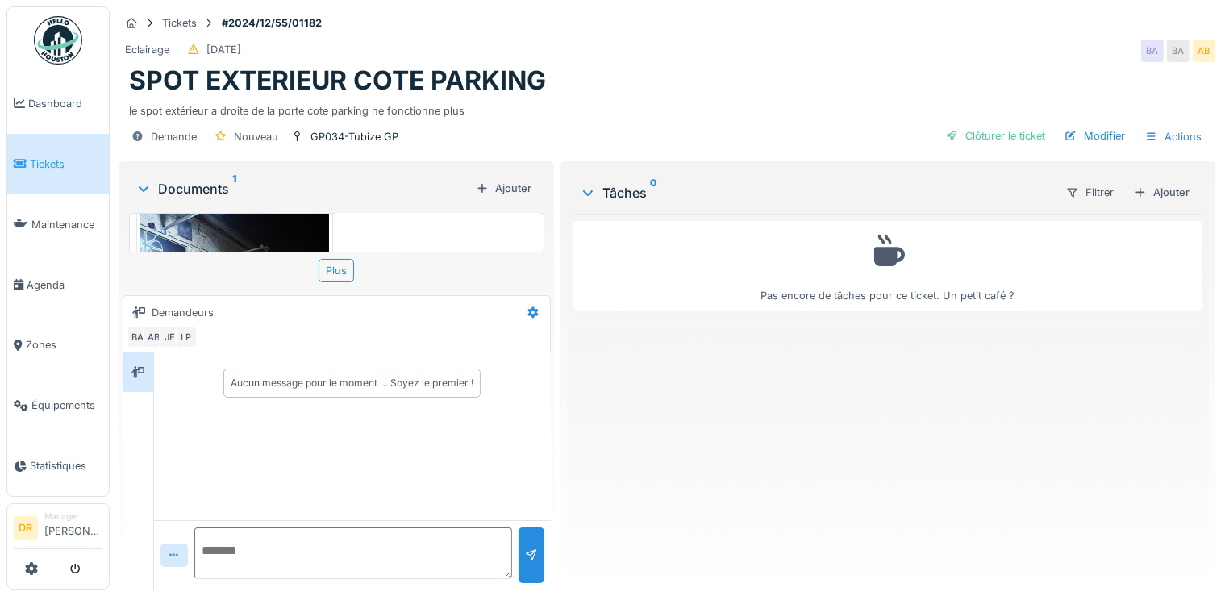
scroll to position [51, 0]
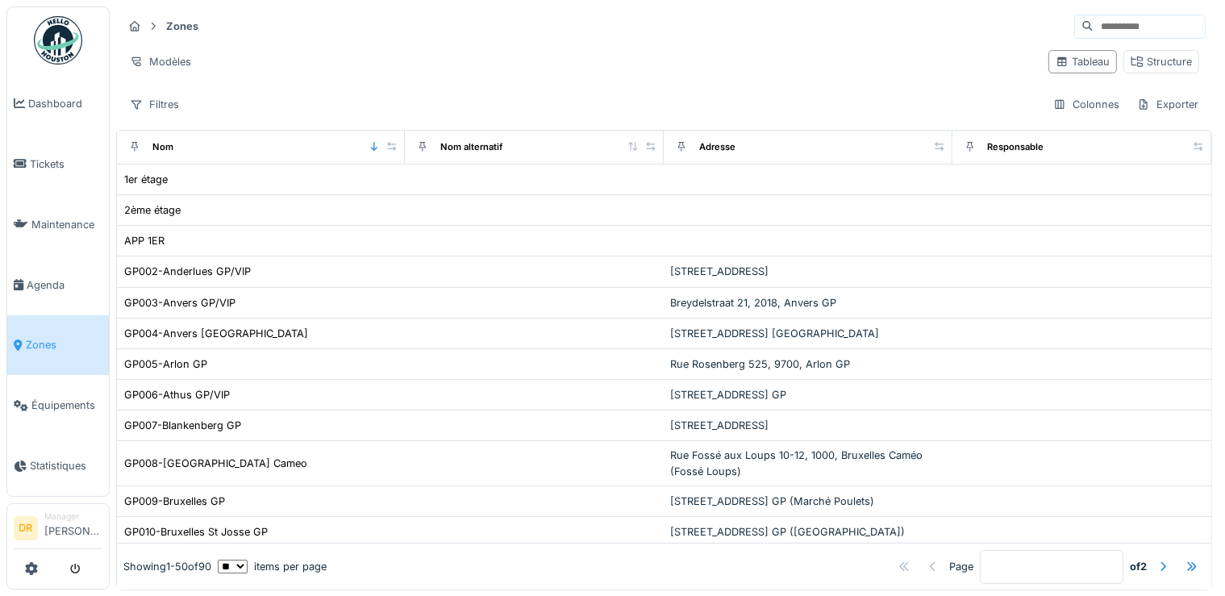
click at [1107, 29] on input at bounding box center [1149, 26] width 111 height 23
type input "********"
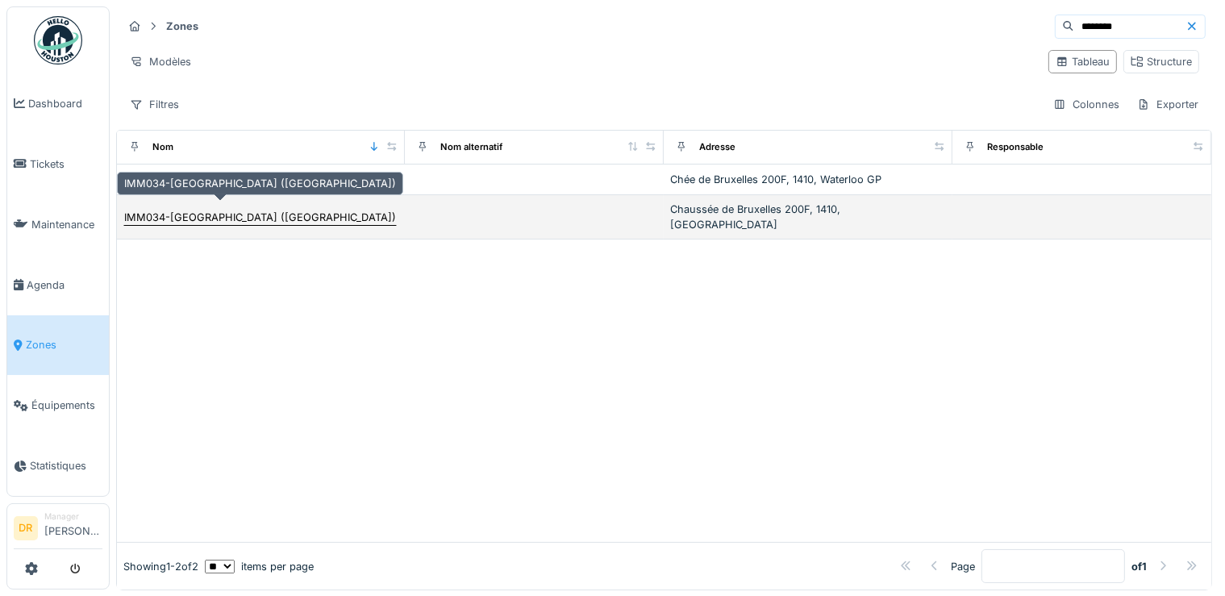
click at [179, 210] on div "IMM034-[GEOGRAPHIC_DATA] ([GEOGRAPHIC_DATA])" at bounding box center [260, 217] width 272 height 15
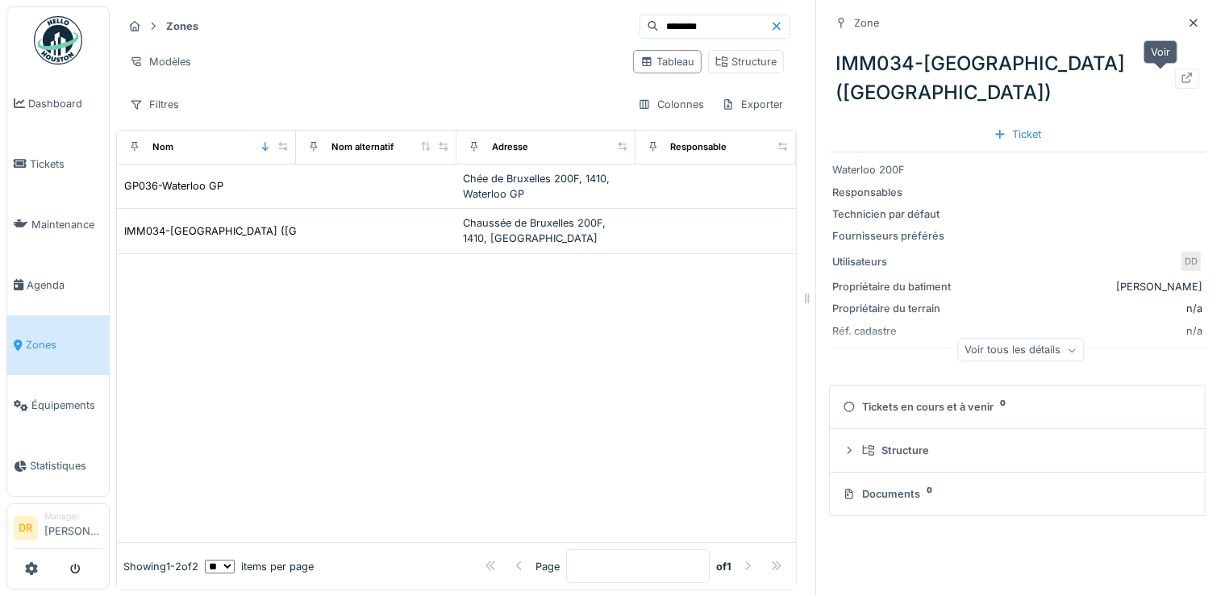
click at [1181, 79] on icon at bounding box center [1187, 78] width 13 height 10
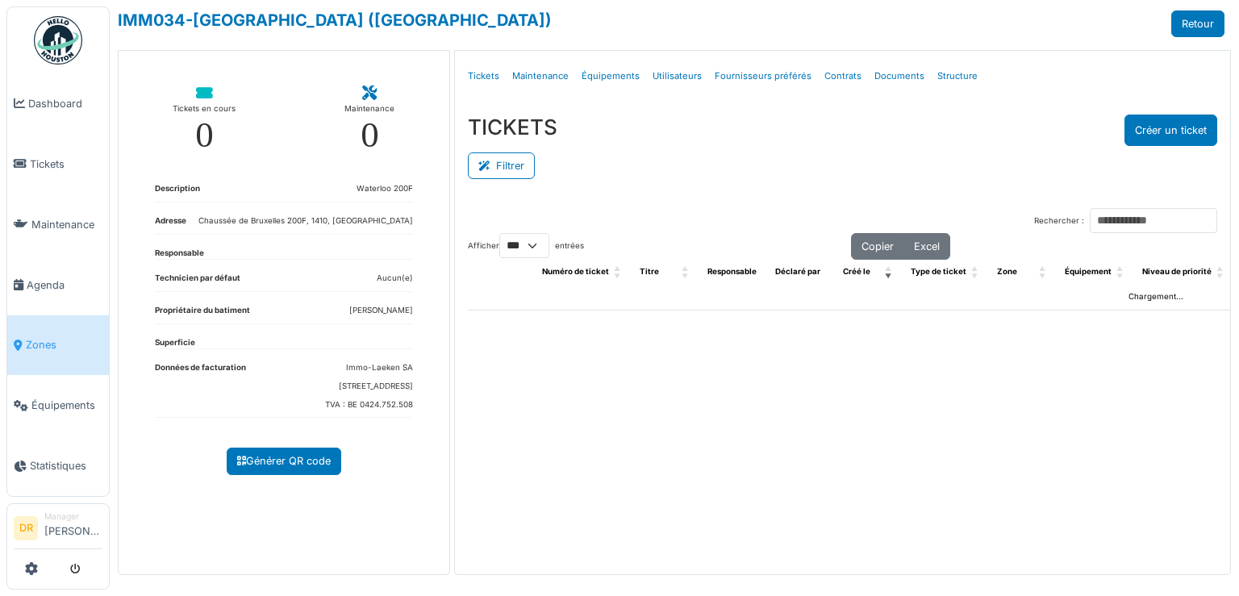
select select "***"
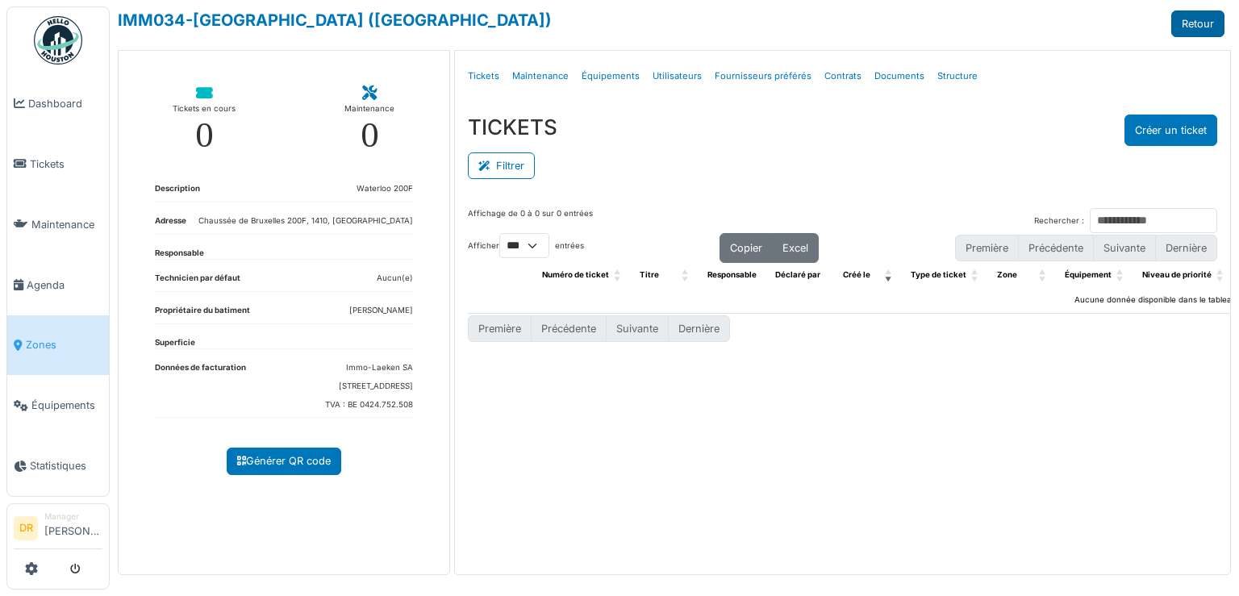
click at [1191, 23] on link "Retour" at bounding box center [1197, 23] width 53 height 27
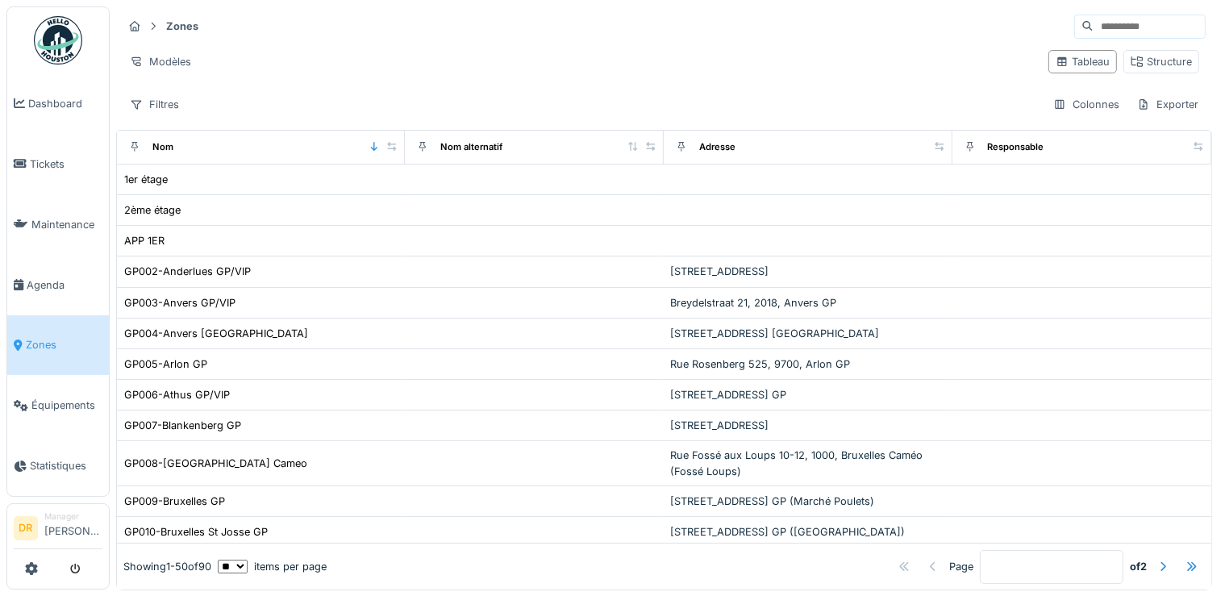
click at [45, 337] on span "Zones" at bounding box center [64, 344] width 77 height 15
click at [1094, 30] on input at bounding box center [1149, 26] width 111 height 23
type input "********"
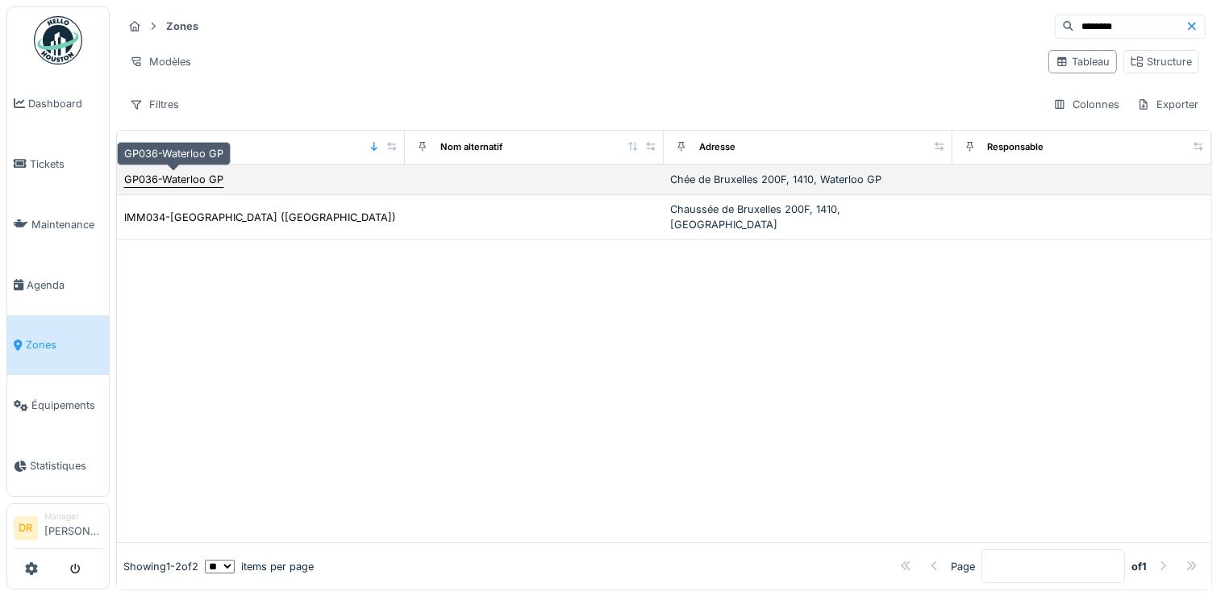
click at [205, 179] on div "GP036-Waterloo GP" at bounding box center [173, 179] width 99 height 15
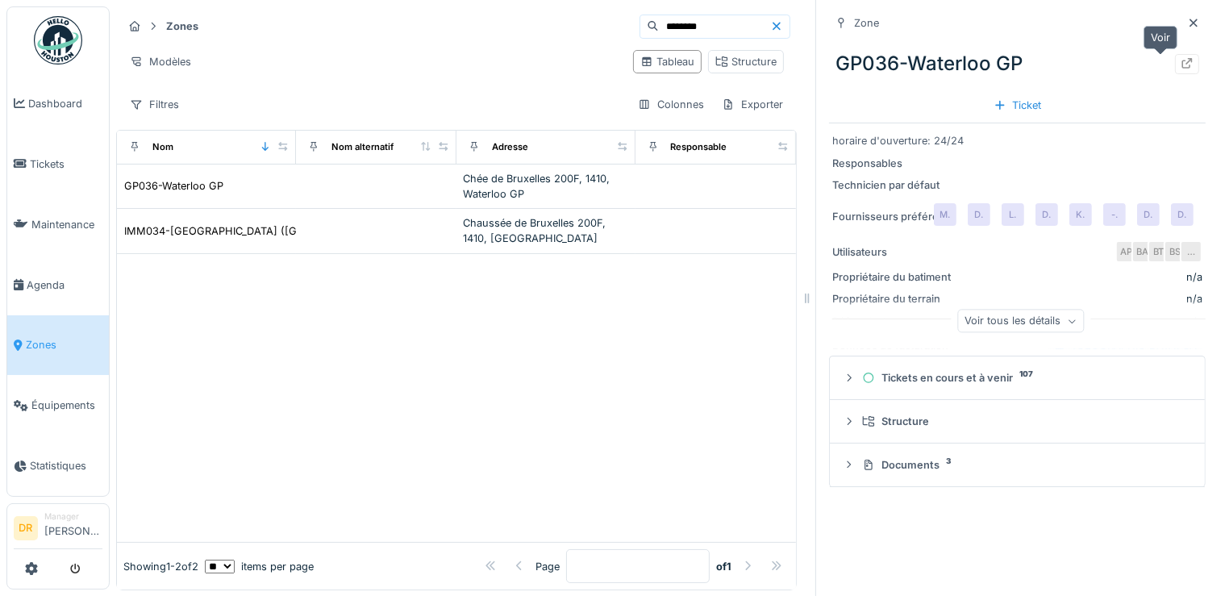
click at [1182, 61] on icon at bounding box center [1187, 63] width 10 height 10
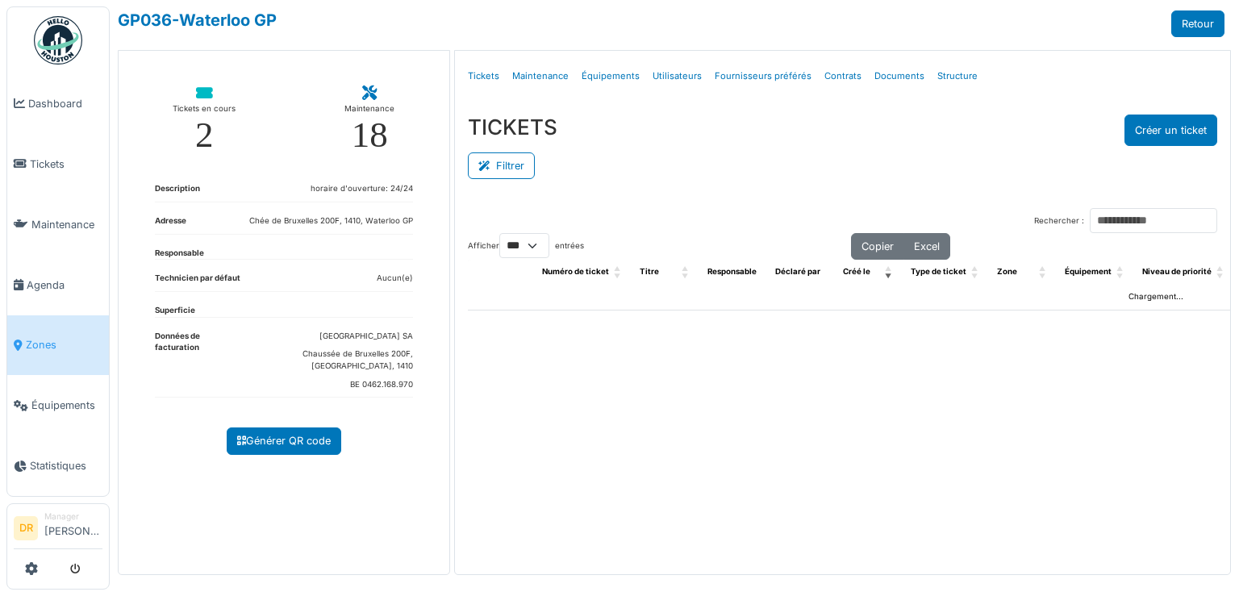
select select "***"
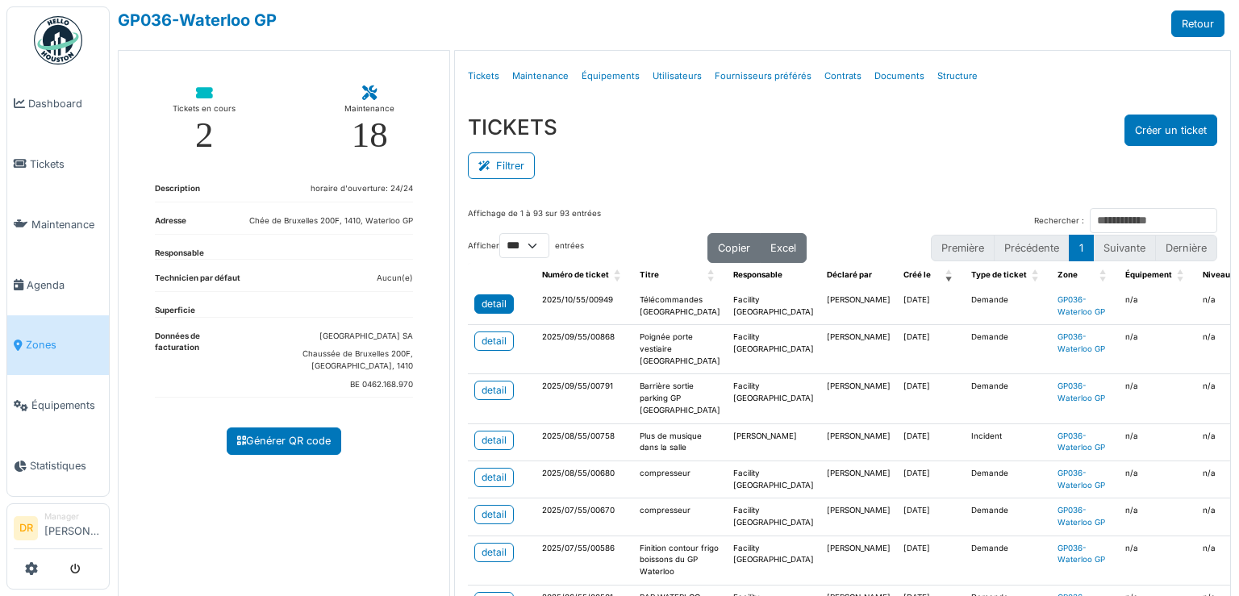
click at [486, 306] on div "detail" at bounding box center [494, 304] width 25 height 15
click at [515, 166] on button "Filtrer" at bounding box center [501, 165] width 67 height 27
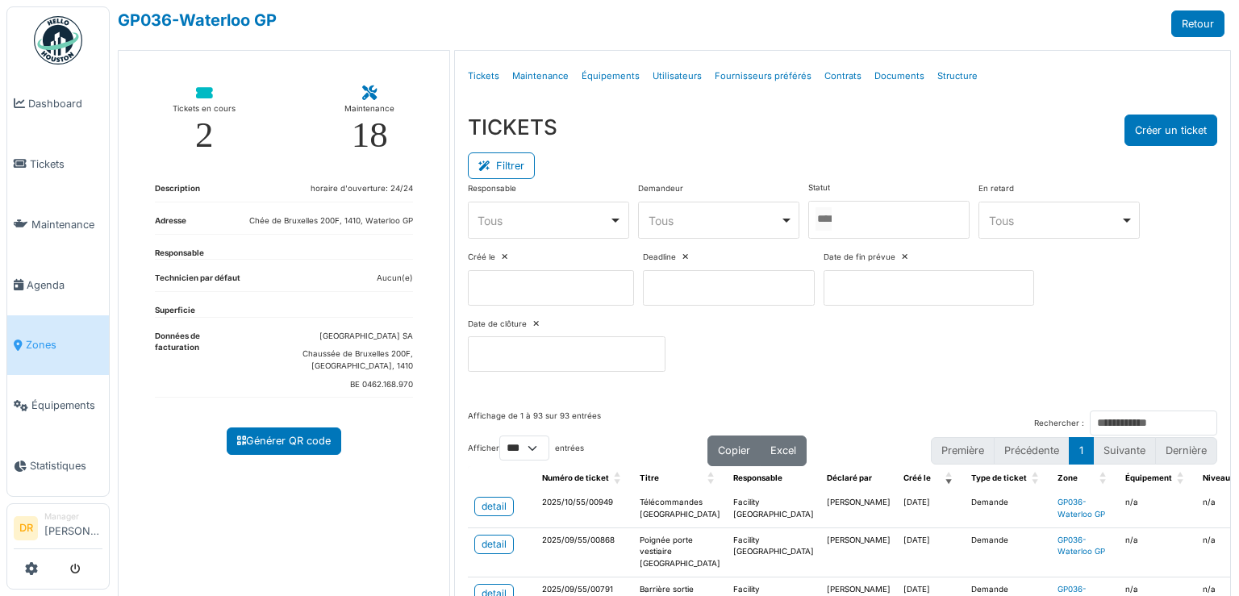
click at [855, 215] on div at bounding box center [888, 220] width 161 height 38
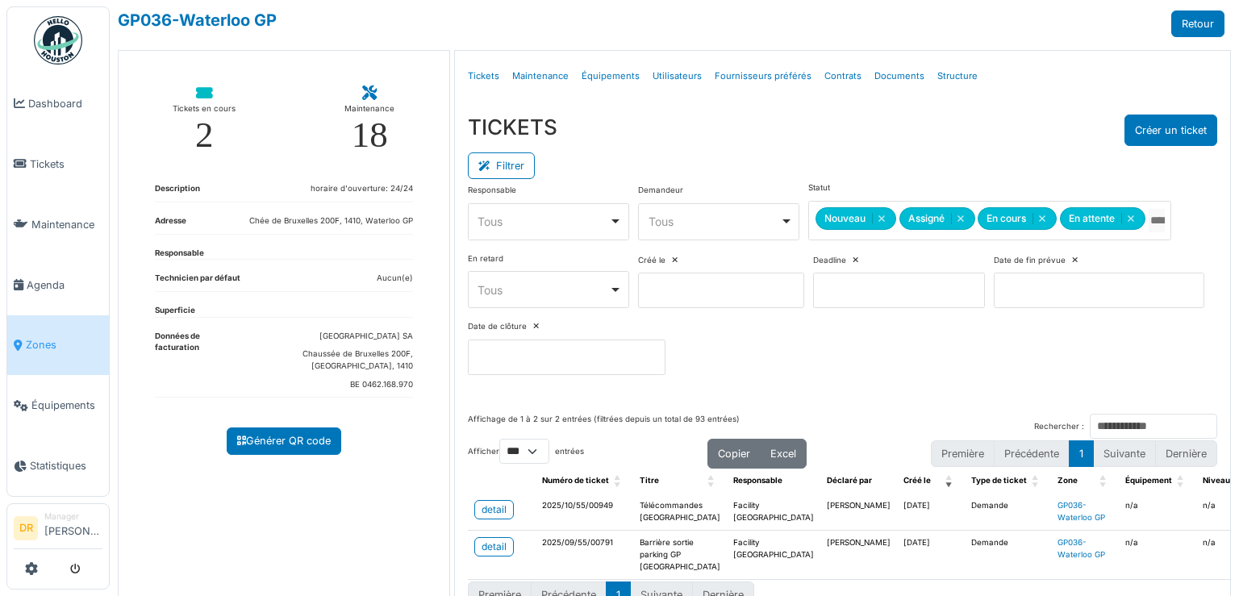
click at [850, 136] on div "TICKETS Créer un ticket" at bounding box center [842, 130] width 749 height 31
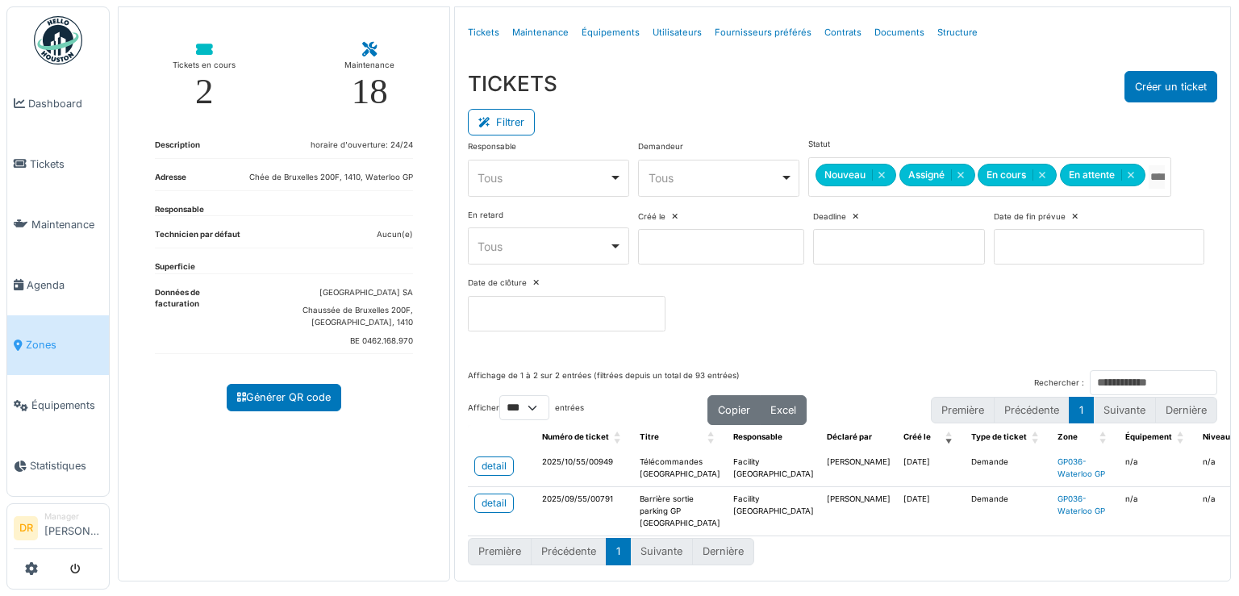
scroll to position [50, 0]
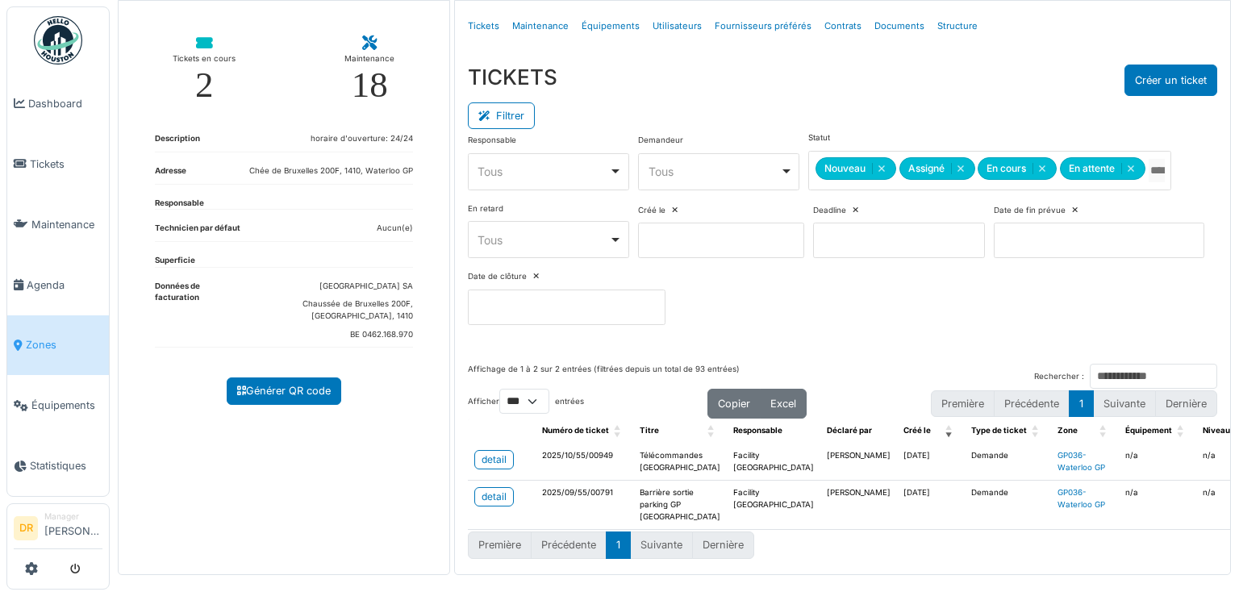
click at [861, 66] on div "TICKETS Créer un ticket" at bounding box center [842, 80] width 749 height 31
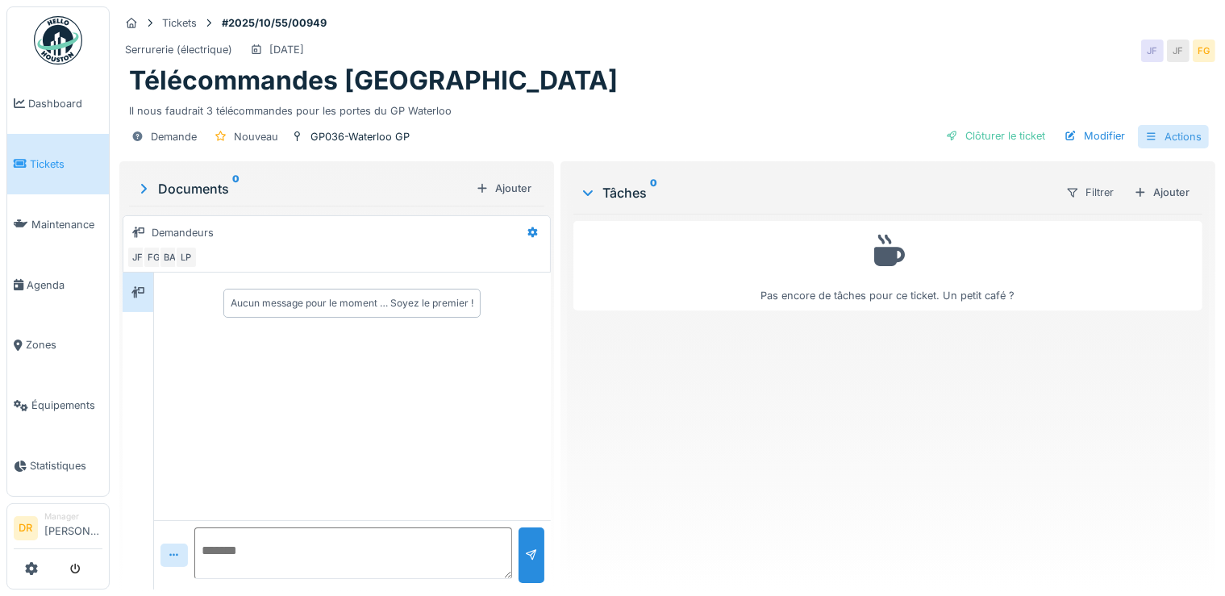
click at [1145, 136] on icon at bounding box center [1151, 136] width 13 height 10
click at [1065, 94] on div "Télécommandes [GEOGRAPHIC_DATA]" at bounding box center [667, 80] width 1077 height 31
click at [1135, 195] on div "Ajouter" at bounding box center [1162, 192] width 69 height 22
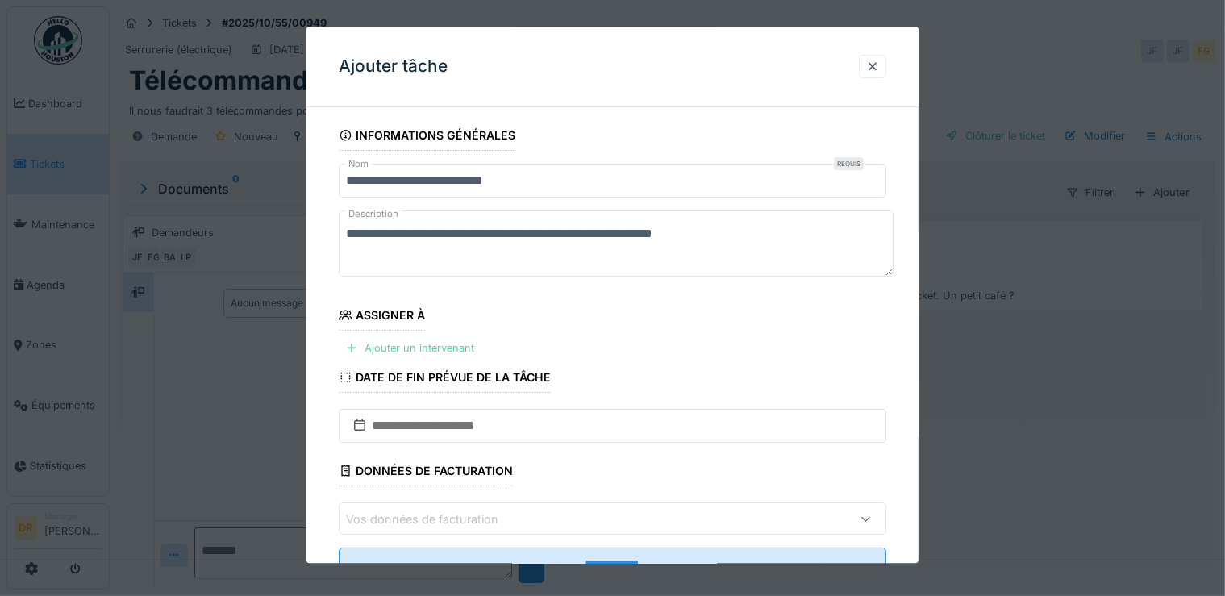
click at [406, 344] on div "Ajouter un intervenant" at bounding box center [410, 348] width 142 height 22
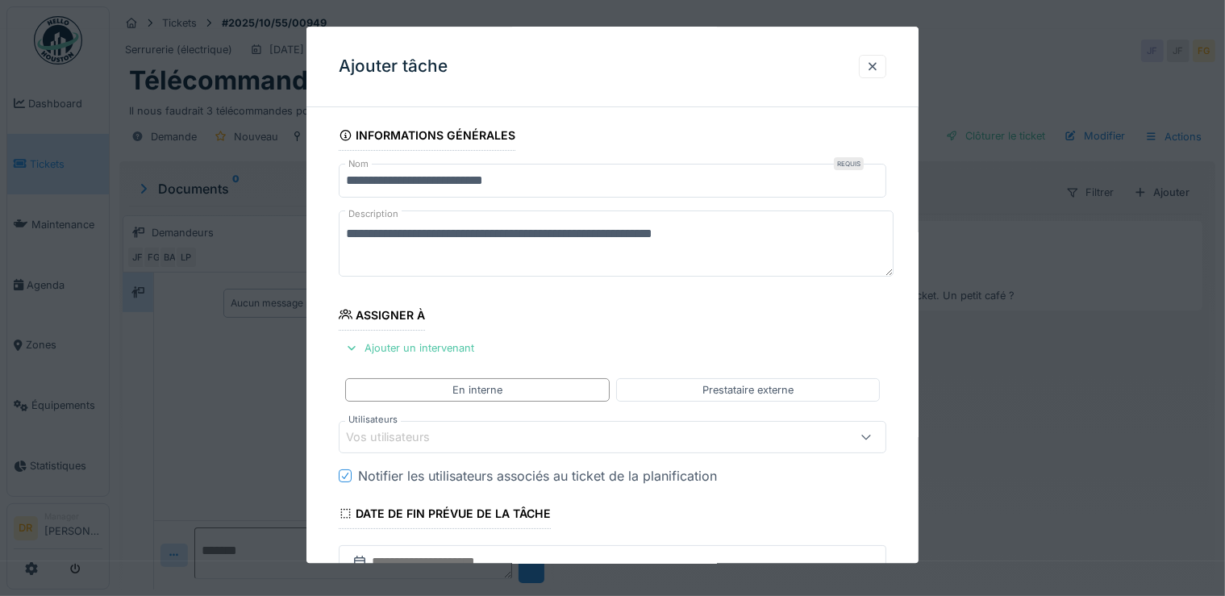
click at [434, 432] on div "Vos utilisateurs" at bounding box center [399, 438] width 106 height 18
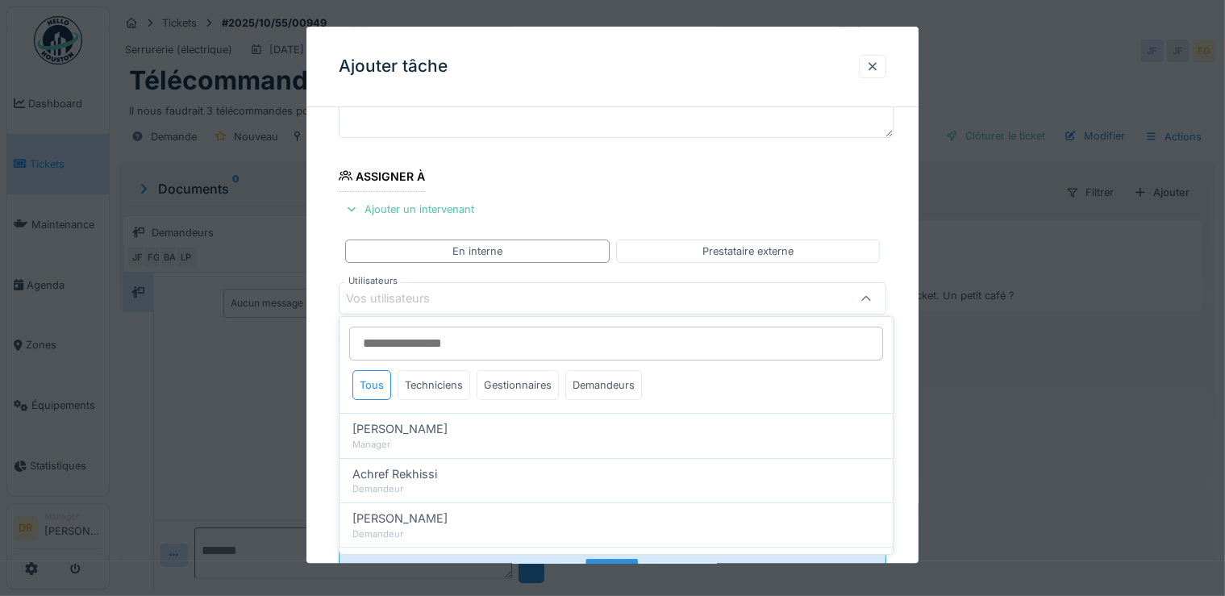
scroll to position [771, 0]
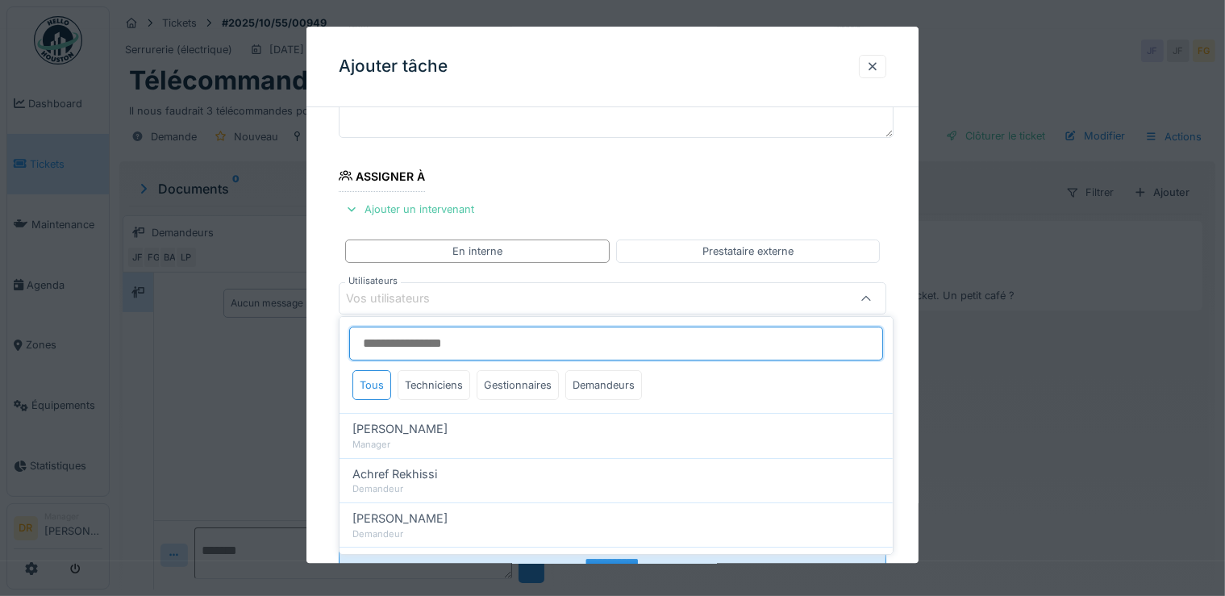
click at [465, 350] on input "Utilisateurs" at bounding box center [616, 344] width 534 height 34
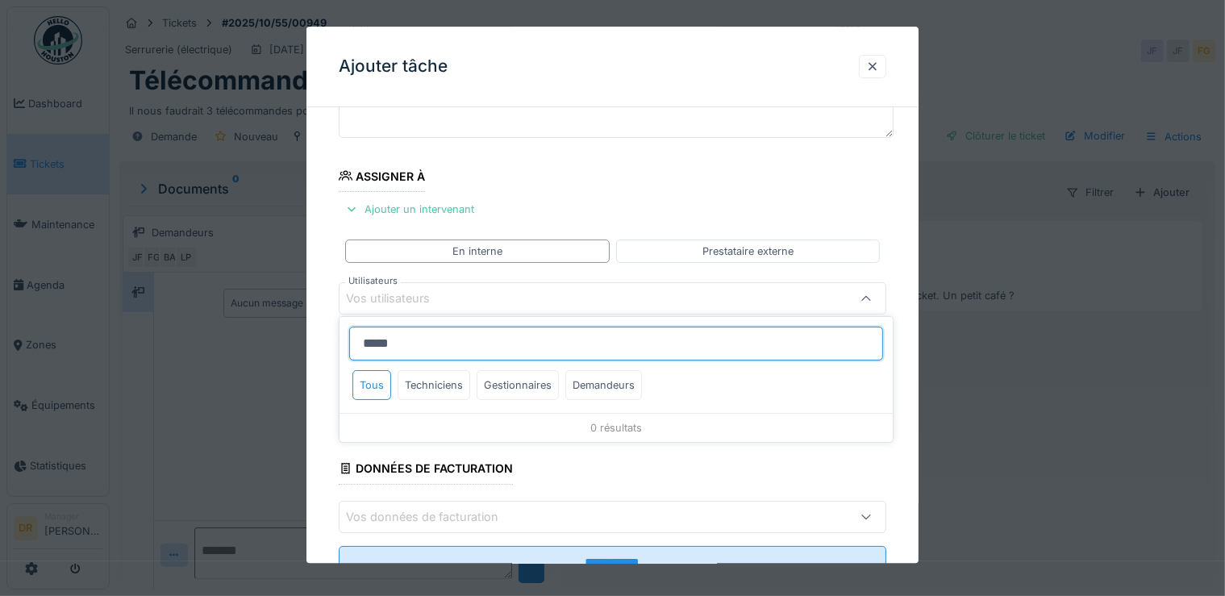
type input "******"
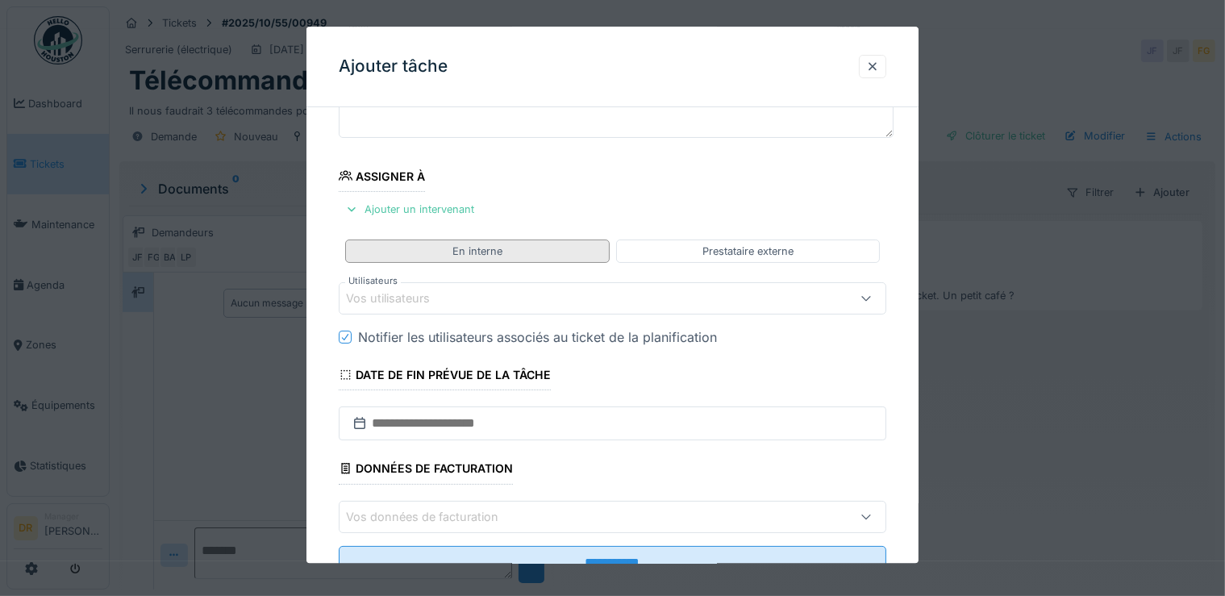
click at [511, 256] on div "En interne" at bounding box center [477, 251] width 265 height 23
click at [511, 294] on div "Vos utilisateurs" at bounding box center [579, 299] width 467 height 18
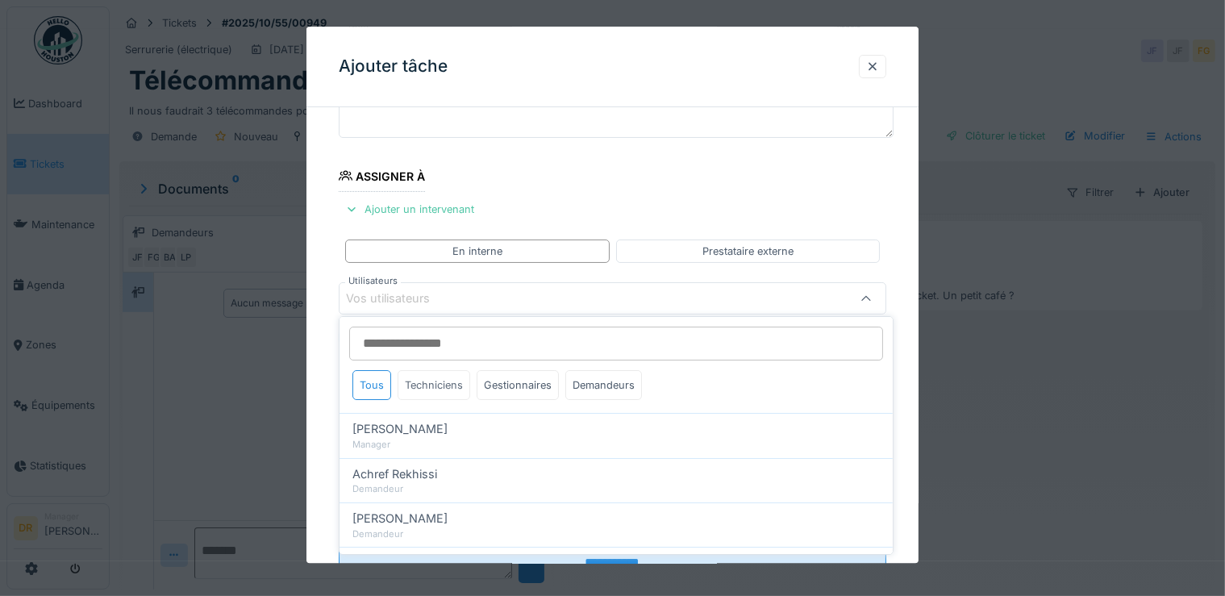
click at [438, 382] on div "Techniciens" at bounding box center [434, 385] width 73 height 30
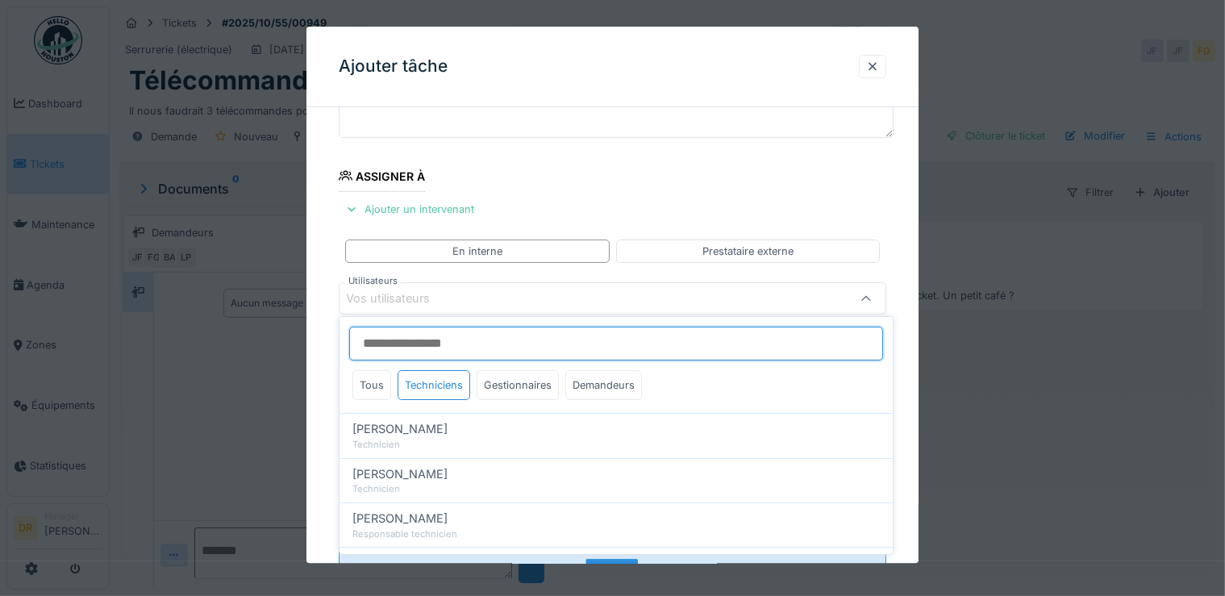
type input "****"
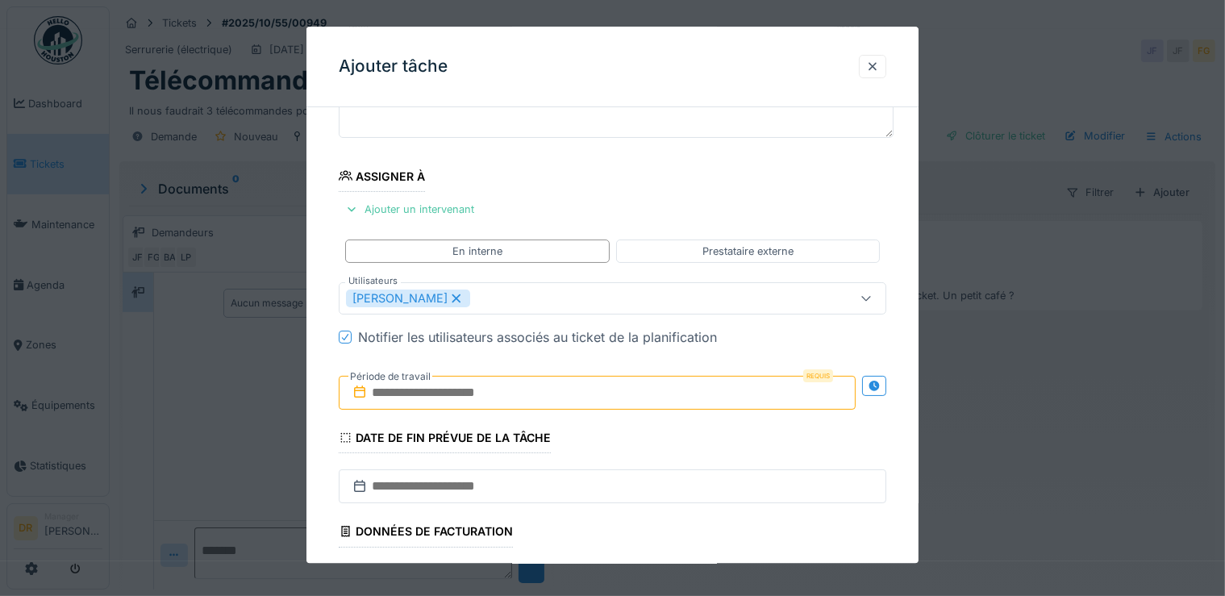
click at [705, 189] on fieldset "**********" at bounding box center [613, 318] width 548 height 674
click at [628, 382] on input "text" at bounding box center [598, 394] width 518 height 34
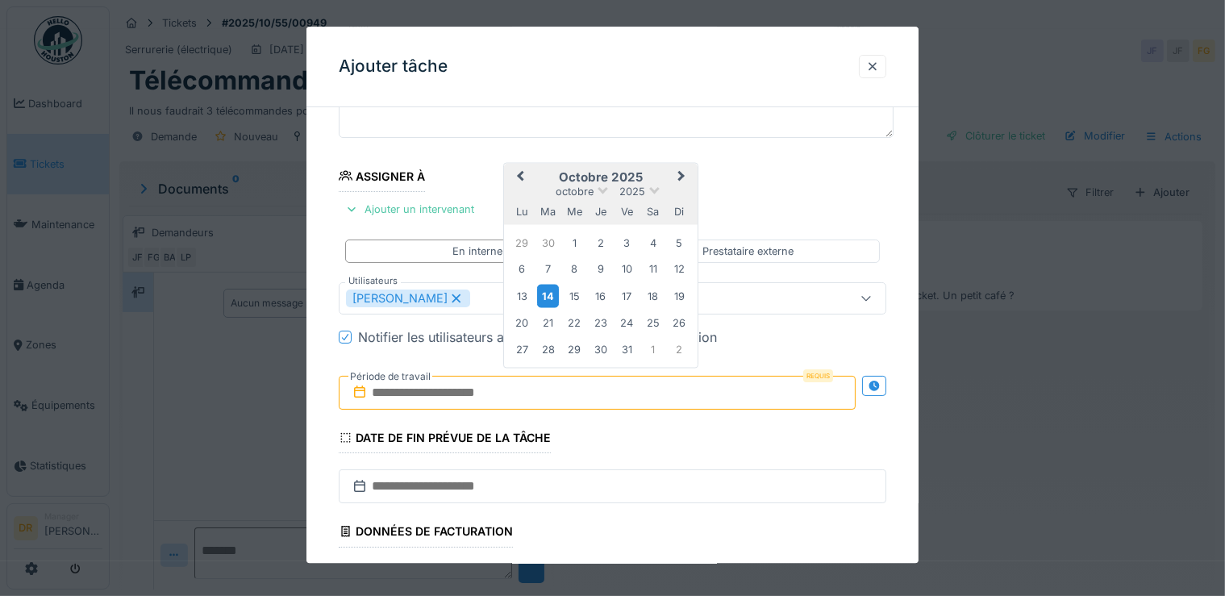
click at [549, 298] on div "14" at bounding box center [548, 296] width 22 height 23
click at [547, 294] on div "14" at bounding box center [548, 296] width 22 height 23
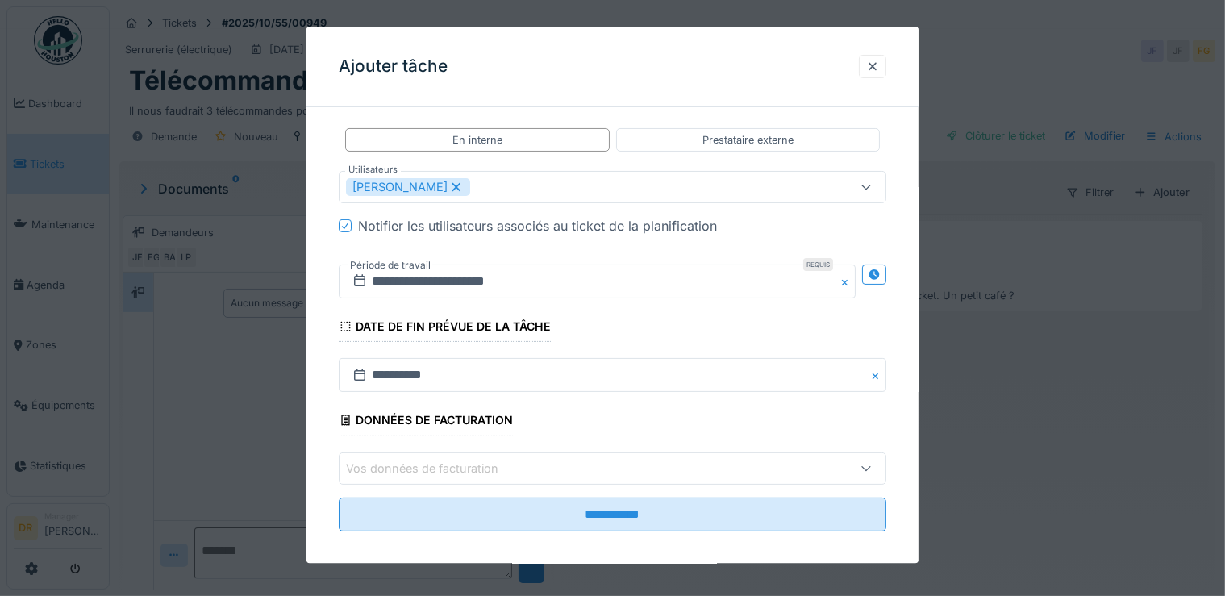
scroll to position [258, 0]
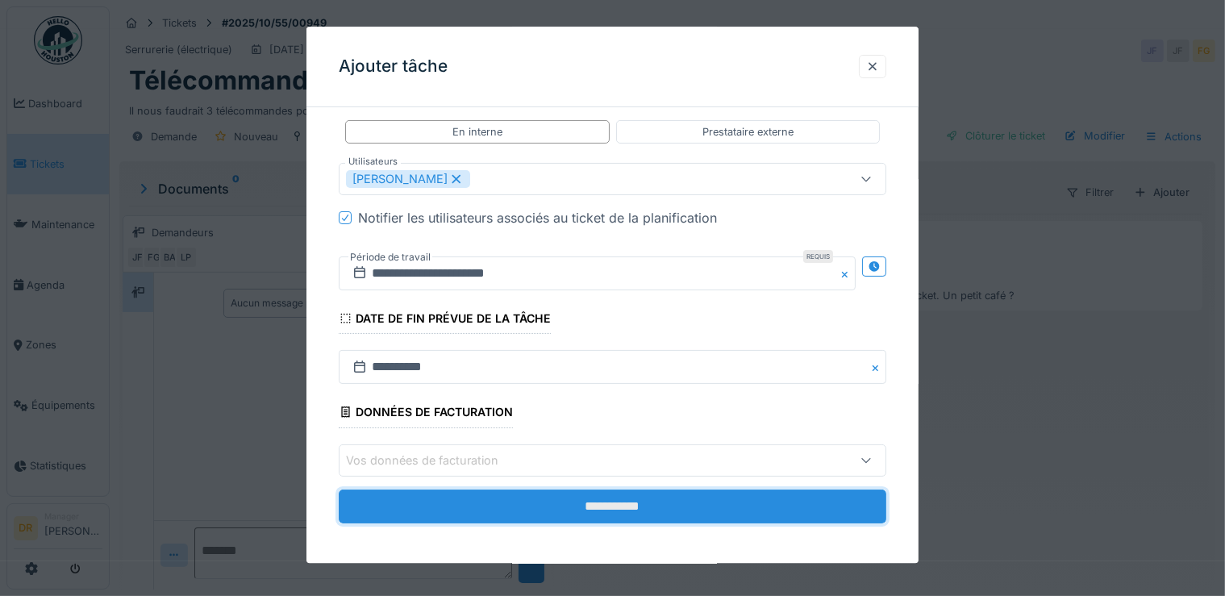
click at [615, 502] on input "**********" at bounding box center [613, 507] width 548 height 34
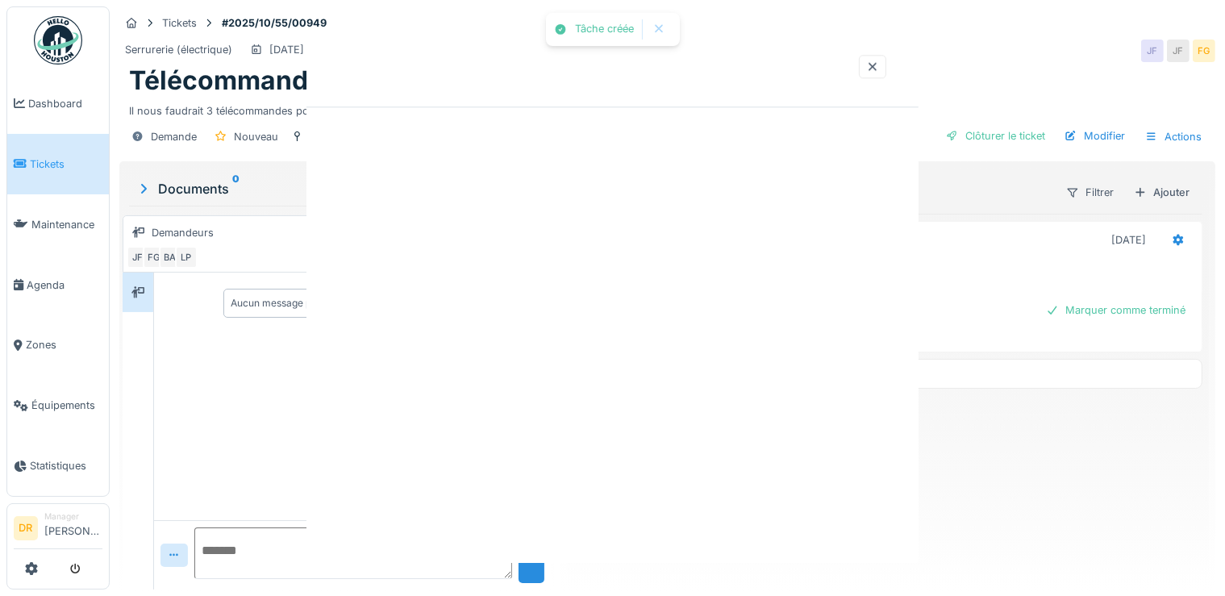
scroll to position [0, 0]
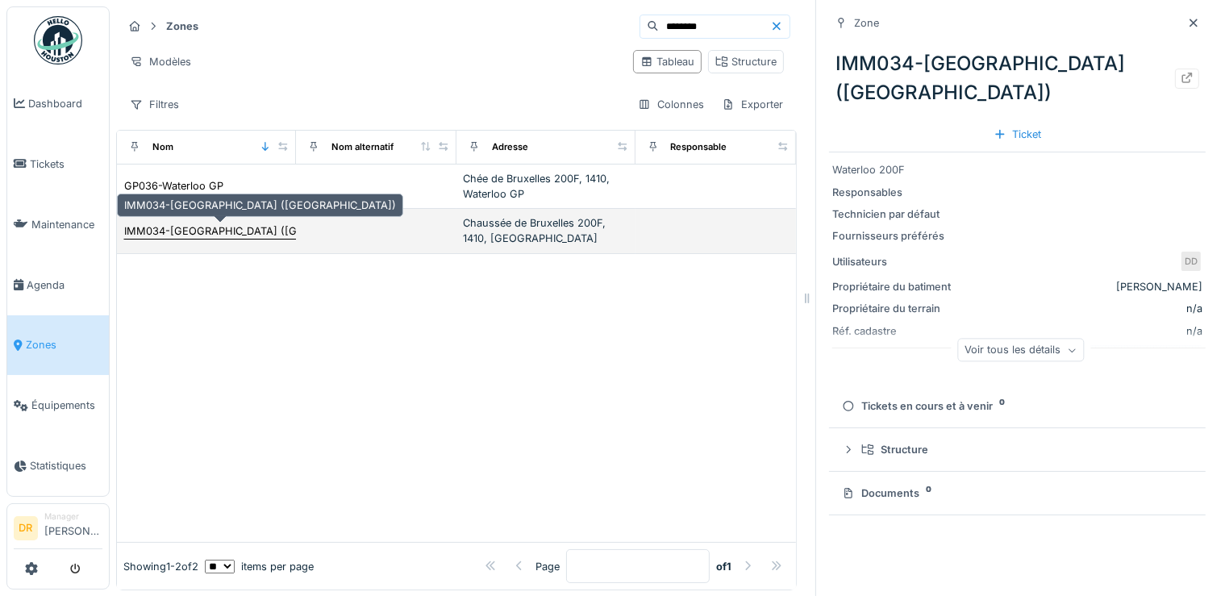
click at [204, 234] on div "IMM034-[GEOGRAPHIC_DATA] ([GEOGRAPHIC_DATA])" at bounding box center [260, 230] width 272 height 15
